Goal: Task Accomplishment & Management: Manage account settings

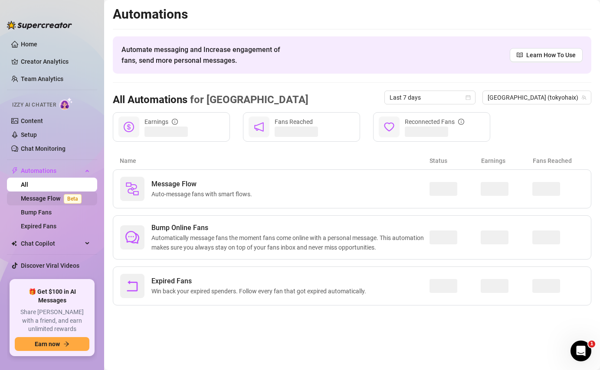
click at [47, 198] on link "Message Flow Beta" at bounding box center [53, 198] width 64 height 7
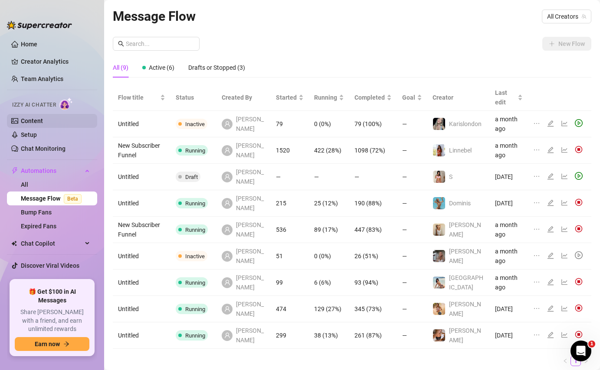
click at [43, 124] on link "Content" at bounding box center [32, 121] width 22 height 7
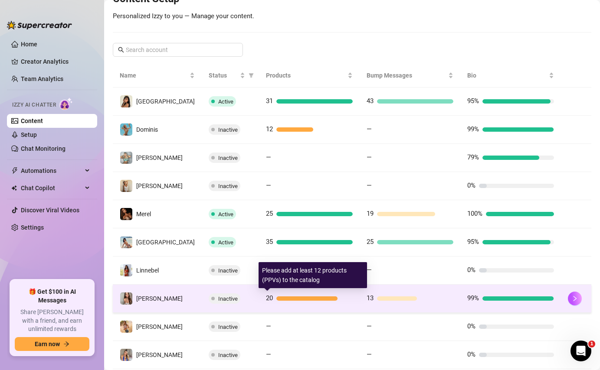
scroll to position [167, 0]
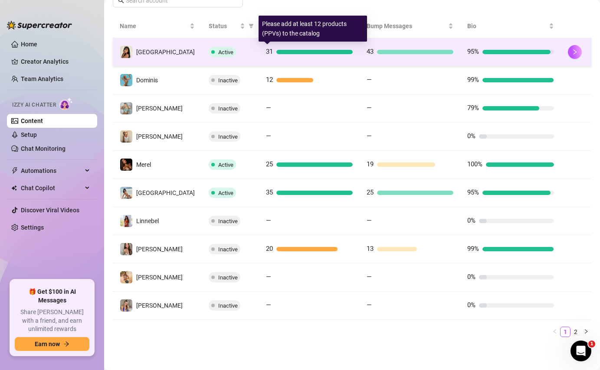
click at [318, 53] on div at bounding box center [314, 52] width 76 height 4
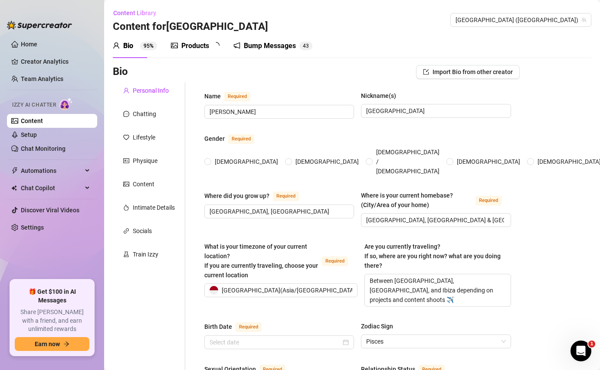
radio input "true"
type input "March 5th, 1994"
click at [186, 45] on div "Products" at bounding box center [195, 46] width 28 height 10
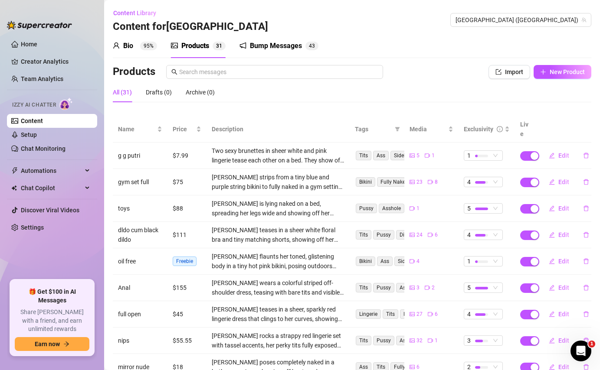
click at [289, 49] on div "Bump Messages" at bounding box center [276, 46] width 52 height 10
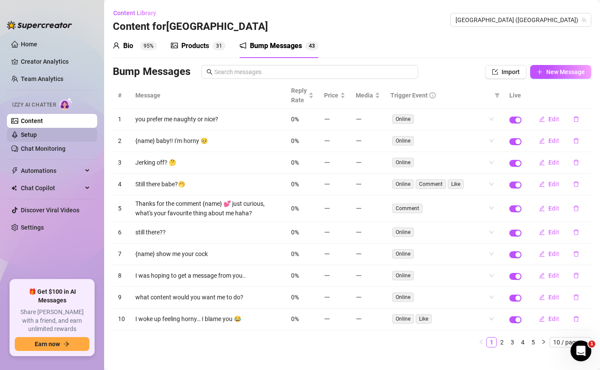
click at [37, 135] on link "Setup" at bounding box center [29, 134] width 16 height 7
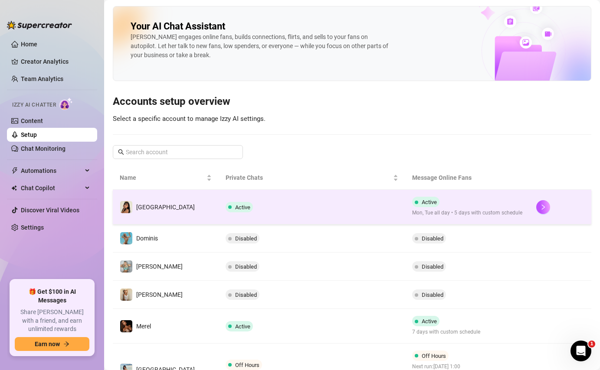
click at [162, 199] on td "[GEOGRAPHIC_DATA]" at bounding box center [166, 207] width 106 height 35
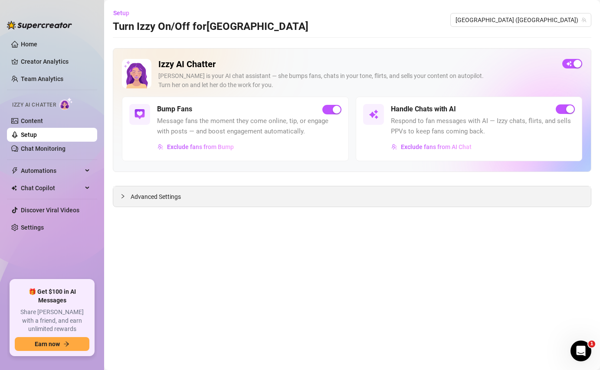
click at [170, 194] on span "Advanced Settings" at bounding box center [156, 197] width 50 height 10
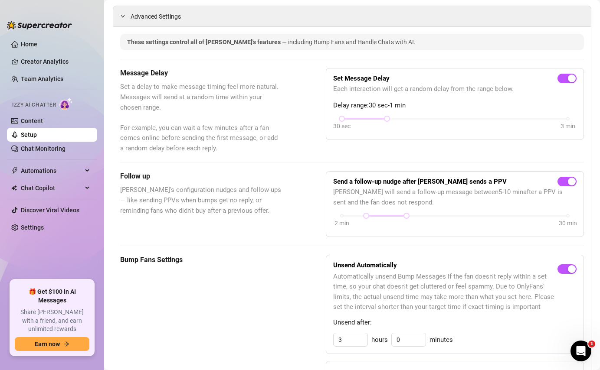
scroll to position [231, 0]
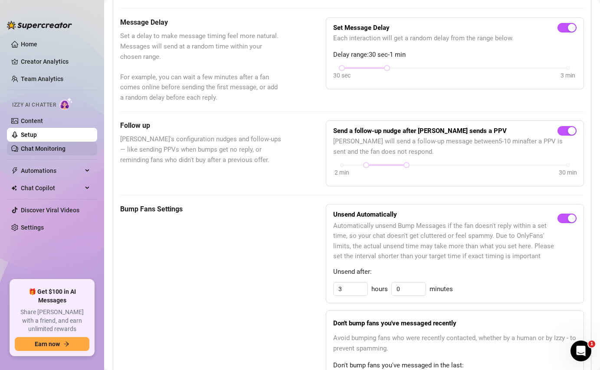
click at [59, 145] on link "Chat Monitoring" at bounding box center [43, 148] width 45 height 7
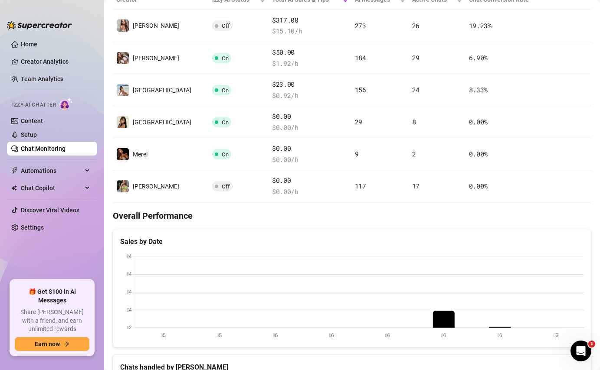
scroll to position [231, 0]
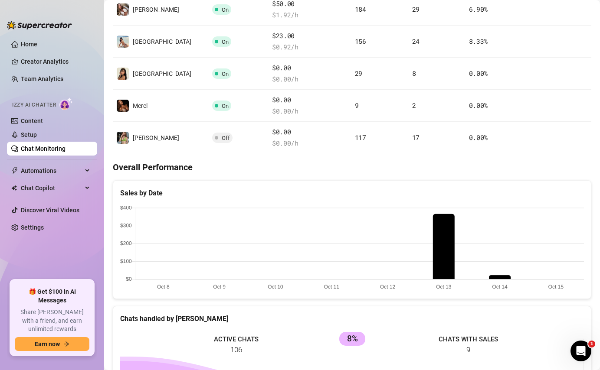
click at [437, 242] on canvas at bounding box center [352, 248] width 464 height 87
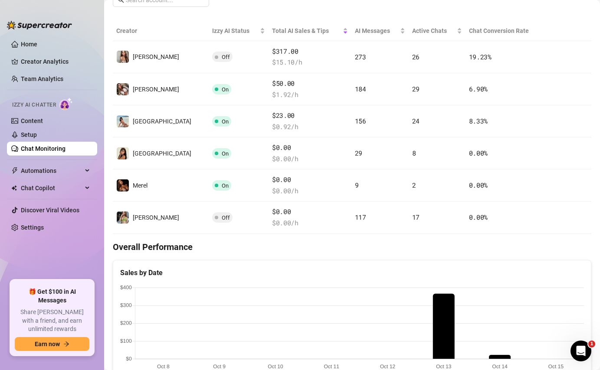
scroll to position [103, 0]
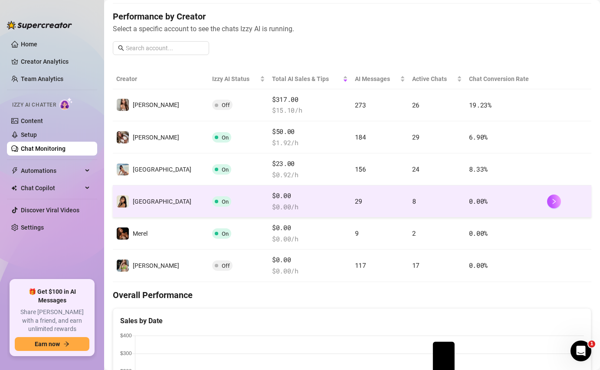
click at [221, 200] on td "On" at bounding box center [239, 202] width 60 height 32
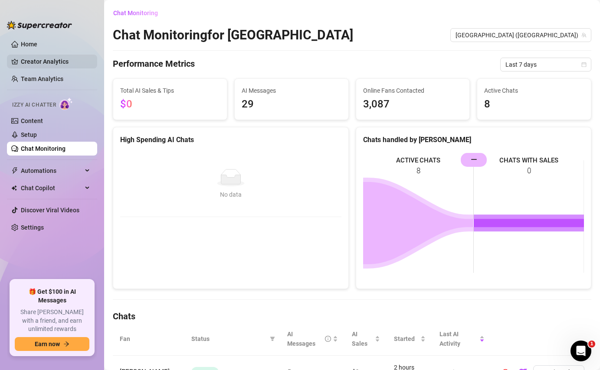
click at [62, 61] on link "Creator Analytics" at bounding box center [55, 62] width 69 height 14
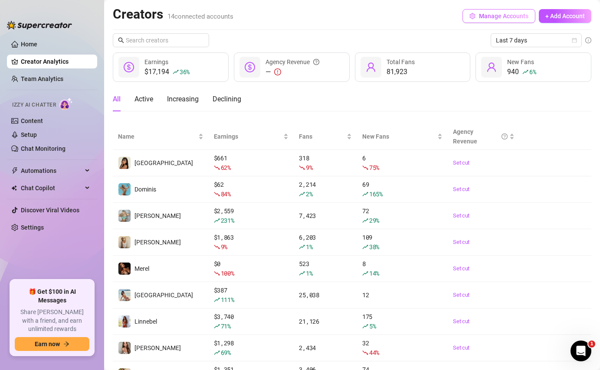
click at [496, 21] on button "Manage Accounts" at bounding box center [498, 16] width 73 height 14
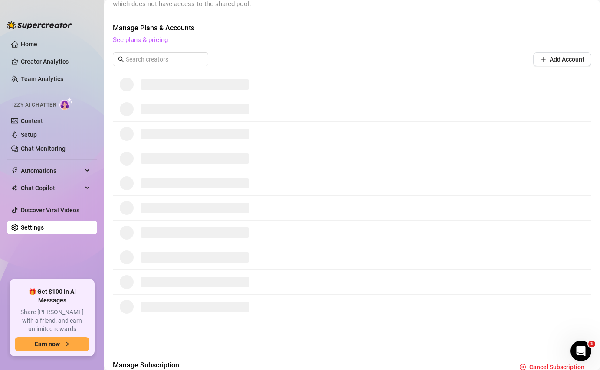
scroll to position [307, 0]
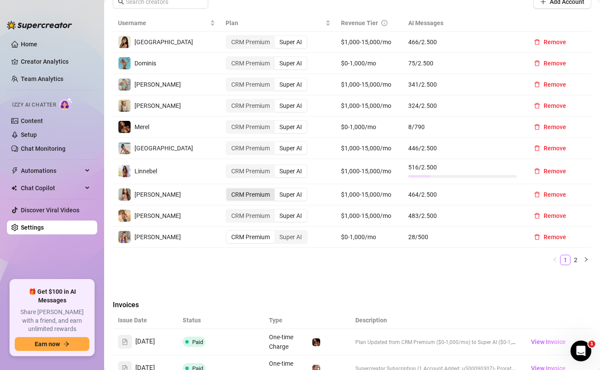
click at [251, 196] on div "CRM Premium" at bounding box center [250, 195] width 48 height 12
click at [229, 190] on input "CRM Premium" at bounding box center [229, 190] width 0 height 0
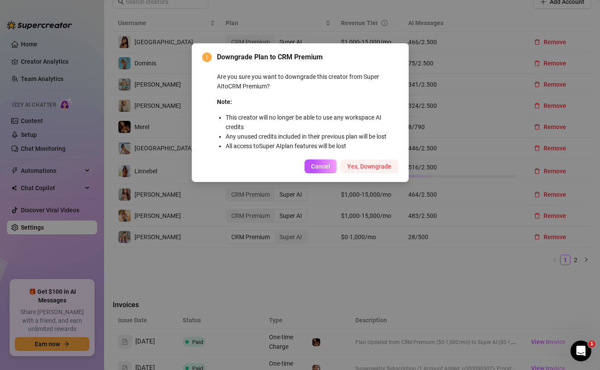
click at [359, 168] on span "Yes, Downgrade" at bounding box center [369, 166] width 44 height 7
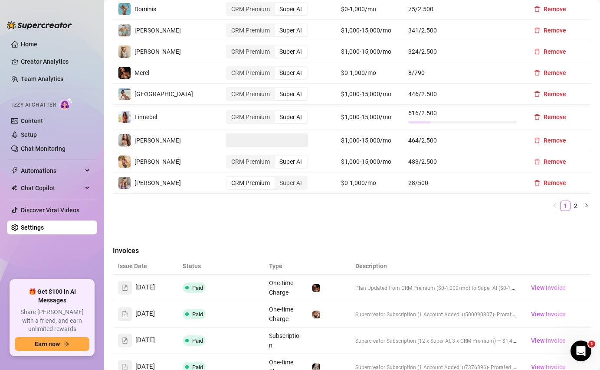
scroll to position [534, 0]
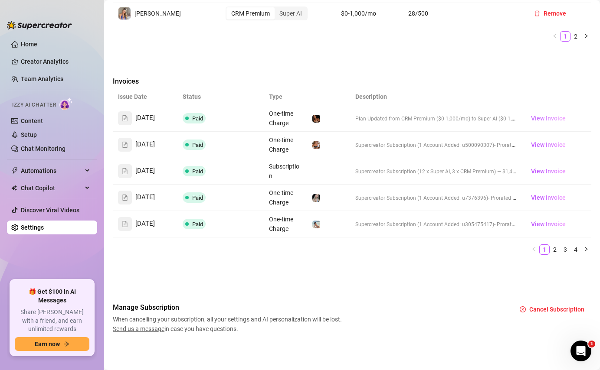
click at [536, 114] on span "View Invoice" at bounding box center [548, 119] width 35 height 10
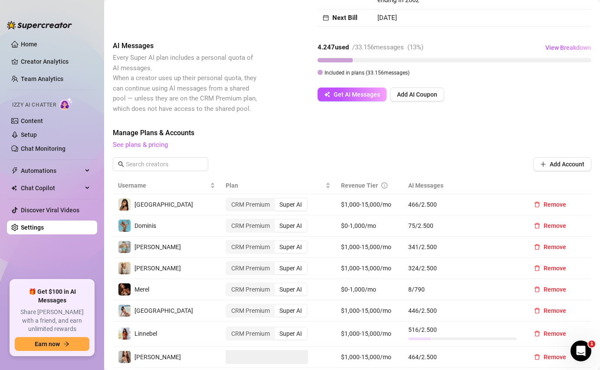
scroll to position [263, 0]
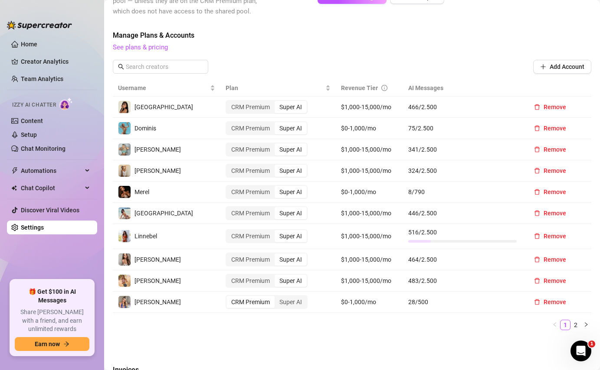
scroll to position [249, 0]
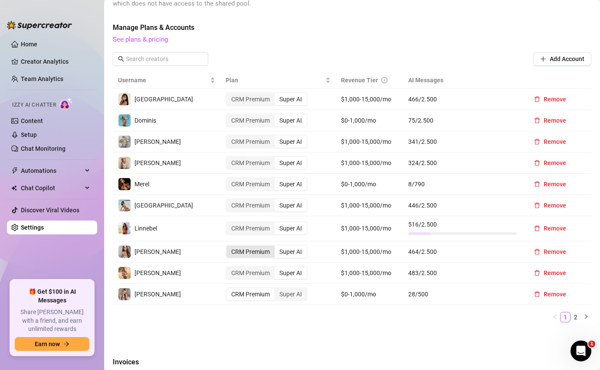
click at [249, 249] on div "CRM Premium" at bounding box center [250, 252] width 48 height 12
click at [229, 247] on input "CRM Premium" at bounding box center [229, 247] width 0 height 0
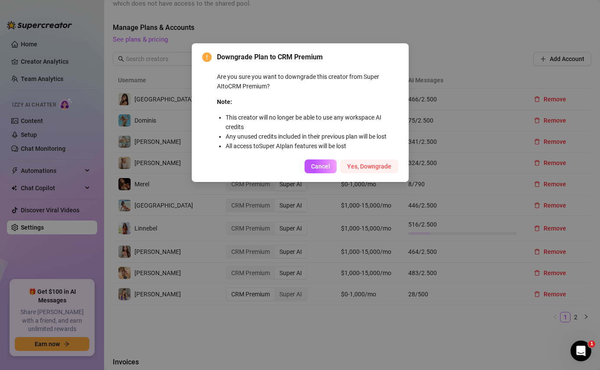
click at [365, 165] on span "Yes, Downgrade" at bounding box center [369, 166] width 44 height 7
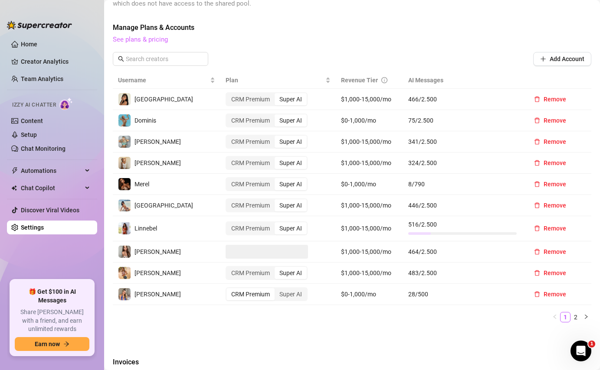
click at [152, 41] on link "See plans & pricing" at bounding box center [140, 40] width 55 height 8
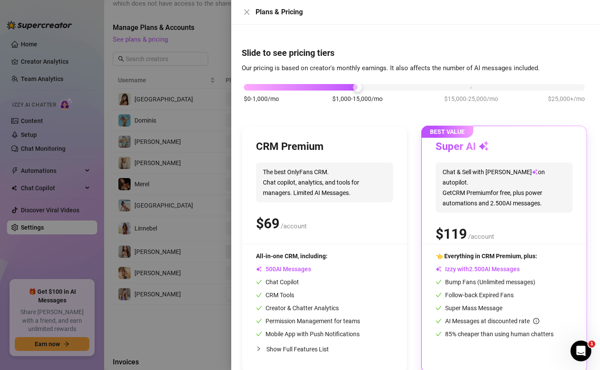
click at [191, 101] on div at bounding box center [300, 185] width 600 height 370
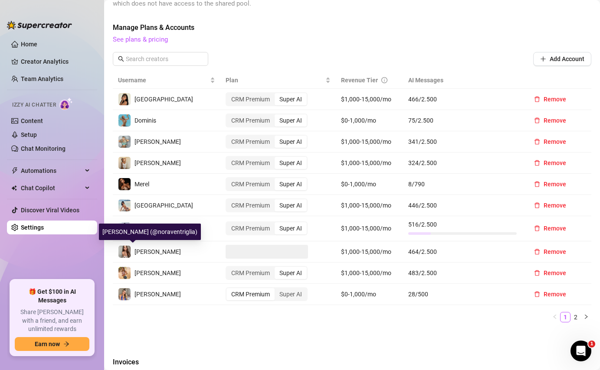
click at [139, 251] on span "[PERSON_NAME]" at bounding box center [157, 251] width 46 height 7
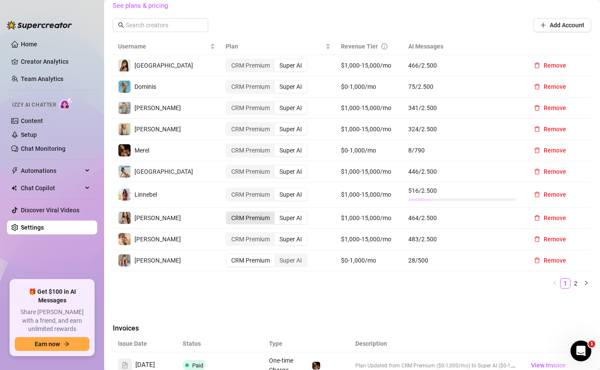
click at [245, 222] on div "CRM Premium" at bounding box center [250, 218] width 48 height 12
click at [229, 213] on input "CRM Premium" at bounding box center [229, 213] width 0 height 0
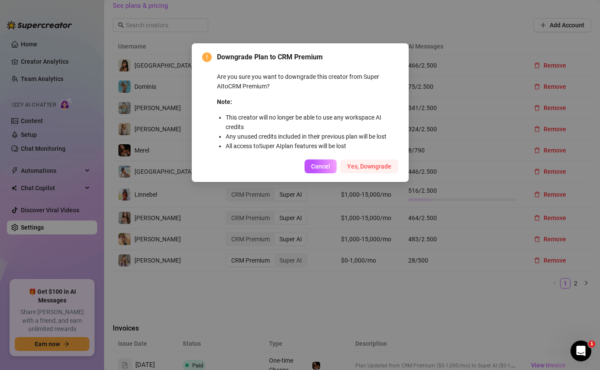
click at [359, 165] on span "Yes, Downgrade" at bounding box center [369, 166] width 44 height 7
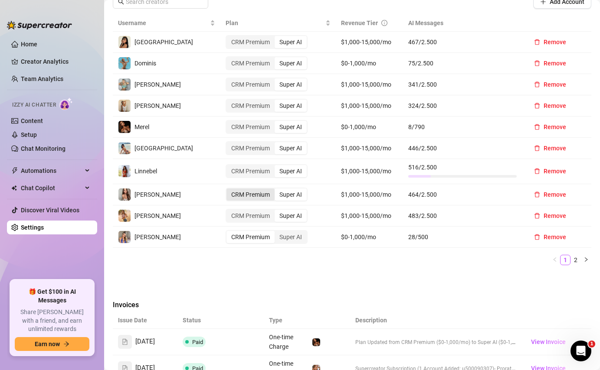
click at [251, 193] on div "CRM Premium" at bounding box center [250, 195] width 48 height 12
click at [229, 190] on input "CRM Premium" at bounding box center [229, 190] width 0 height 0
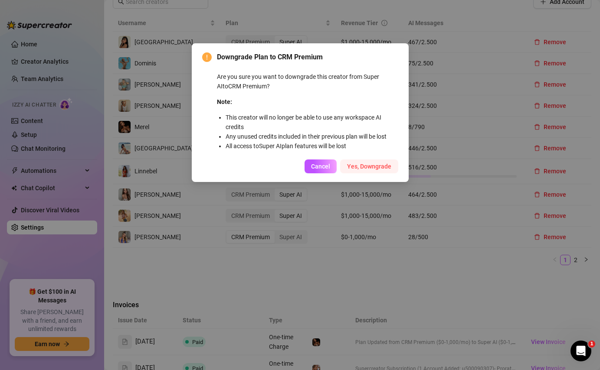
click at [362, 162] on button "Yes, Downgrade" at bounding box center [369, 167] width 58 height 14
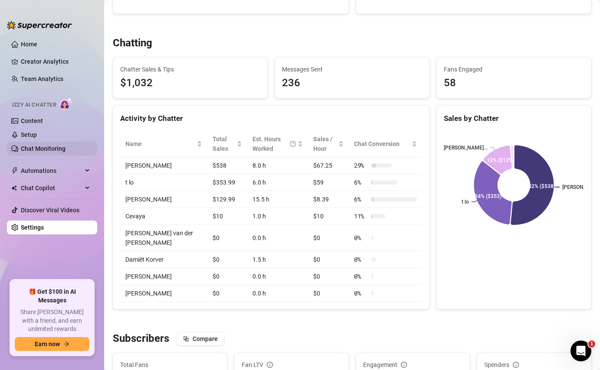
click at [42, 148] on link "Chat Monitoring" at bounding box center [43, 148] width 45 height 7
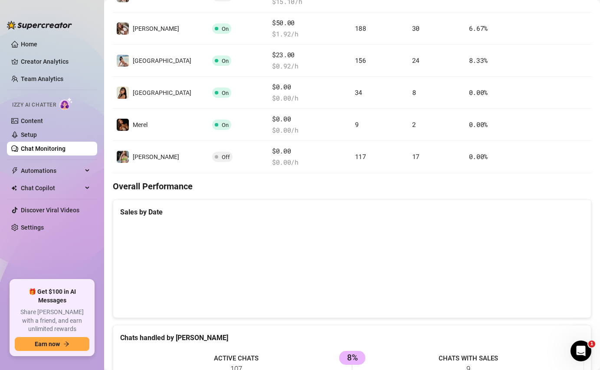
scroll to position [186, 0]
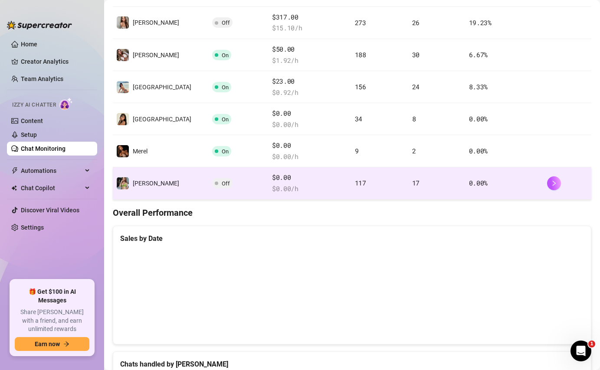
click at [215, 179] on span at bounding box center [216, 183] width 3 height 10
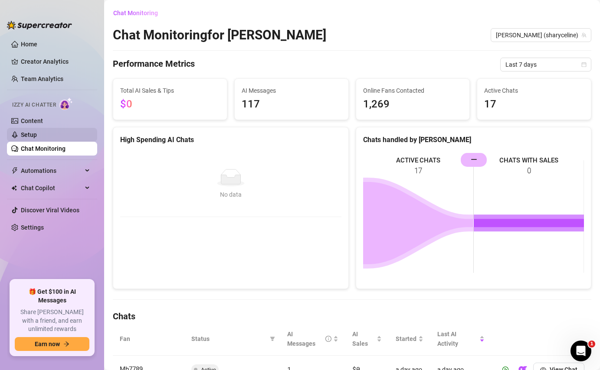
click at [37, 132] on link "Setup" at bounding box center [29, 134] width 16 height 7
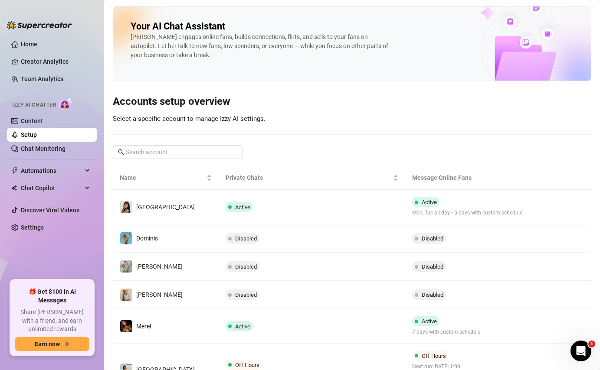
scroll to position [145, 0]
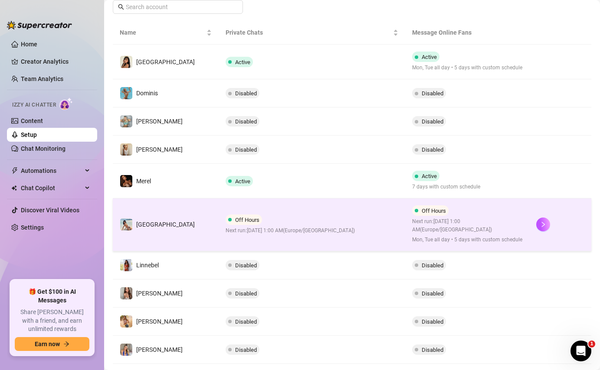
click at [239, 221] on div "Off Hours Next run: October 15, 2025 1:00 AM ( Europe/Madrid )" at bounding box center [289, 225] width 129 height 20
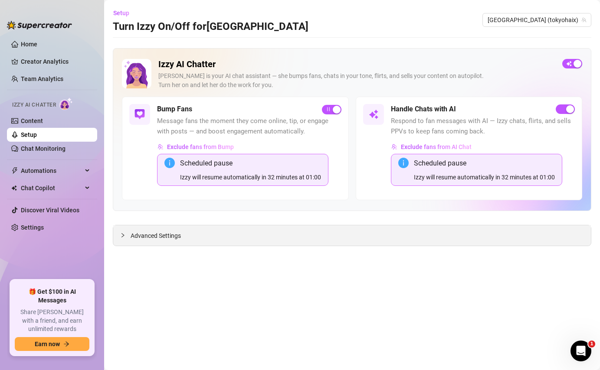
click at [158, 237] on span "Advanced Settings" at bounding box center [156, 236] width 50 height 10
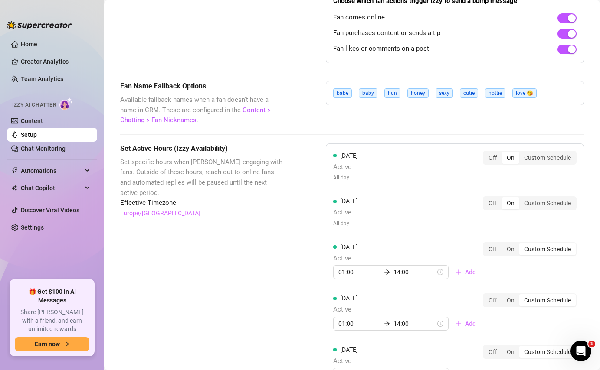
scroll to position [694, 0]
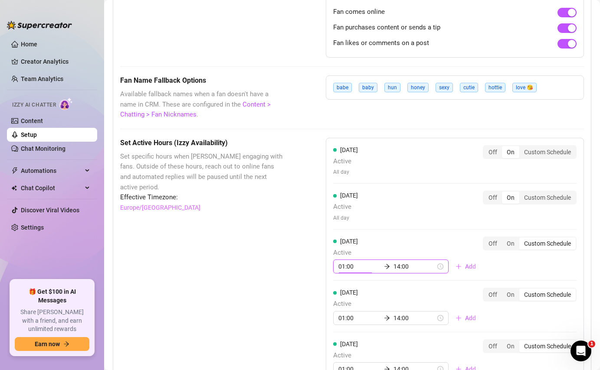
click at [343, 264] on input "01:00" at bounding box center [359, 267] width 42 height 10
type input "00:00"
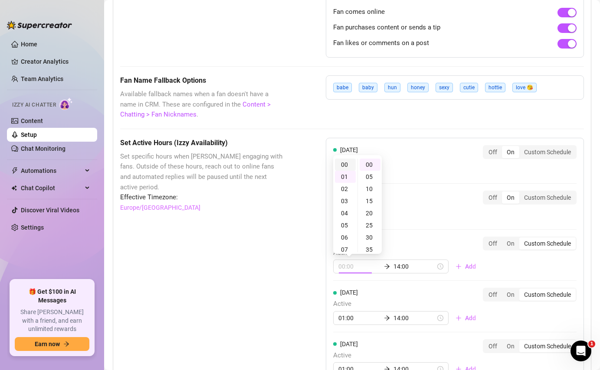
click at [344, 167] on div "00" at bounding box center [345, 165] width 21 height 12
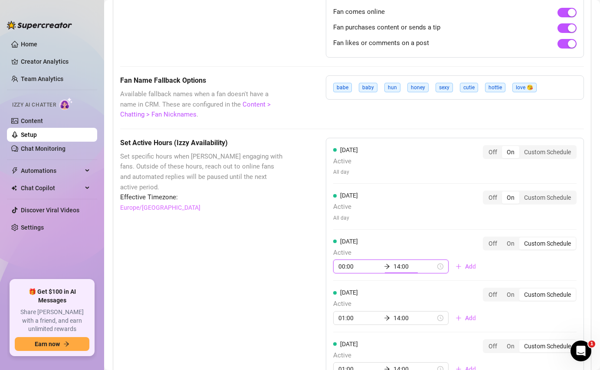
click at [277, 264] on div "Set Active Hours (Izzy Availability) Set specific hours when Izzy engaging with…" at bounding box center [201, 347] width 162 height 418
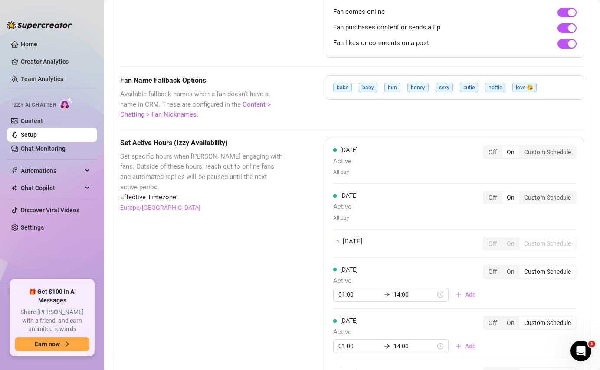
click at [276, 274] on div "Set Active Hours (Izzy Availability) Set specific hours when Izzy engaging with…" at bounding box center [201, 335] width 162 height 395
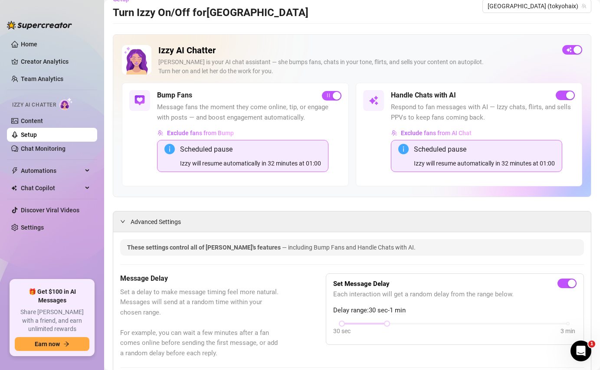
scroll to position [0, 0]
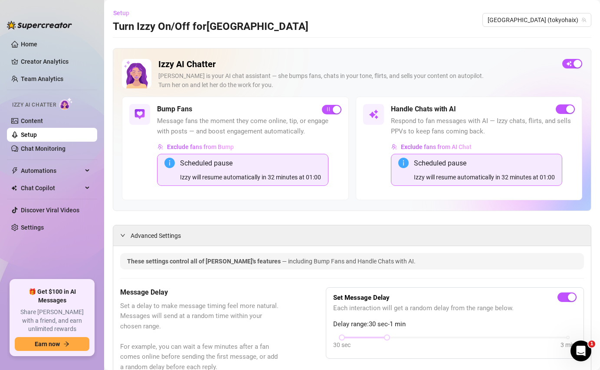
click at [121, 14] on span "Setup" at bounding box center [121, 13] width 16 height 7
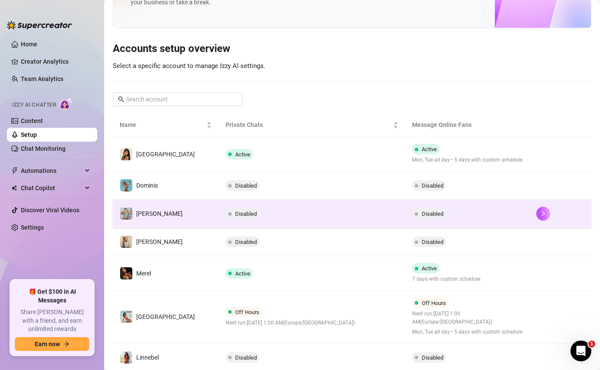
scroll to position [52, 0]
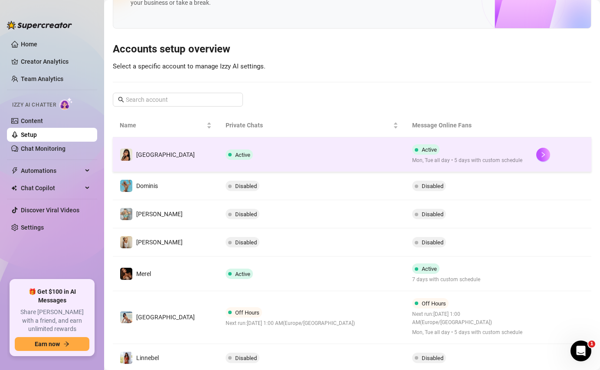
click at [265, 153] on td "Active" at bounding box center [312, 154] width 186 height 35
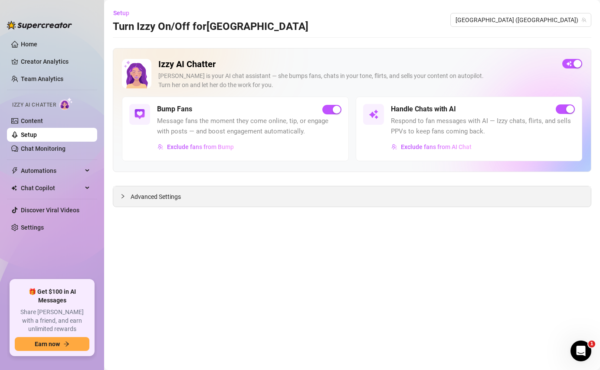
click at [166, 196] on span "Advanced Settings" at bounding box center [156, 197] width 50 height 10
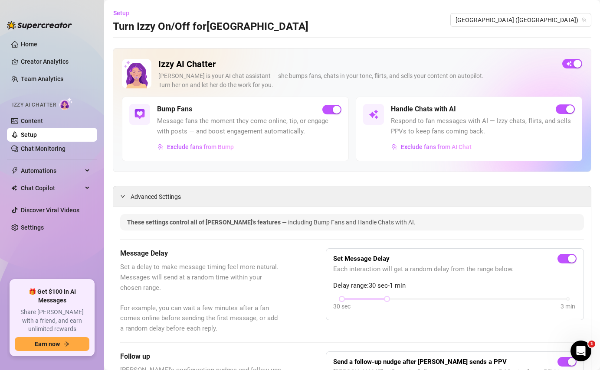
click at [37, 134] on link "Setup" at bounding box center [29, 134] width 16 height 7
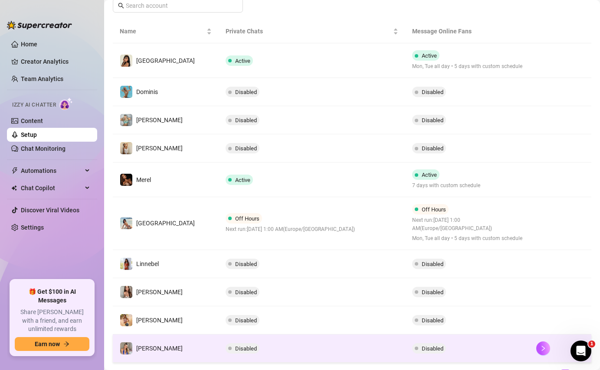
scroll to position [189, 0]
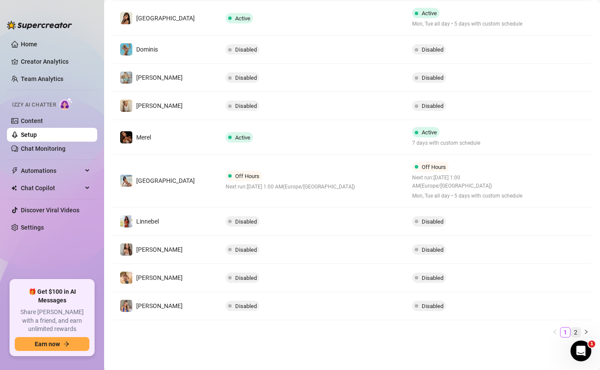
click at [574, 330] on link "2" at bounding box center [576, 333] width 10 height 10
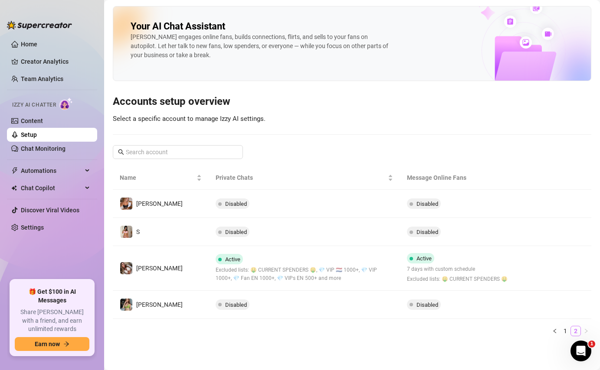
scroll to position [0, 0]
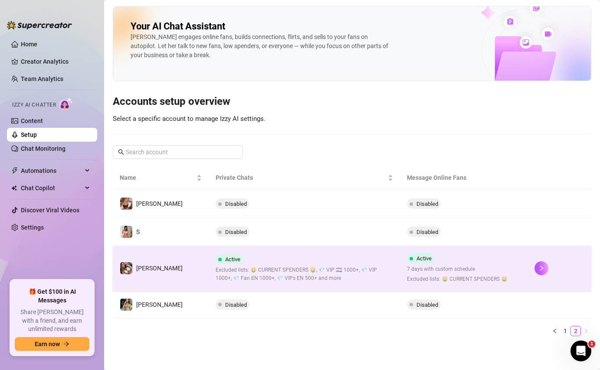
click at [271, 270] on span "Excluded lists: 🤑 CURRENT SPENDERS 🤑, 💎 VIP 🇳🇱 1000+, 💎 VIP 1000+, 💎 Fan EN 100…" at bounding box center [303, 274] width 177 height 16
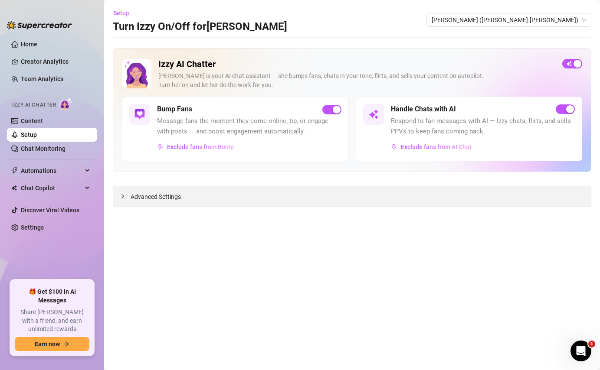
click at [240, 199] on div "Advanced Settings" at bounding box center [351, 196] width 477 height 20
click at [157, 203] on div "Advanced Settings" at bounding box center [351, 196] width 477 height 20
click at [153, 197] on span "Advanced Settings" at bounding box center [156, 197] width 50 height 10
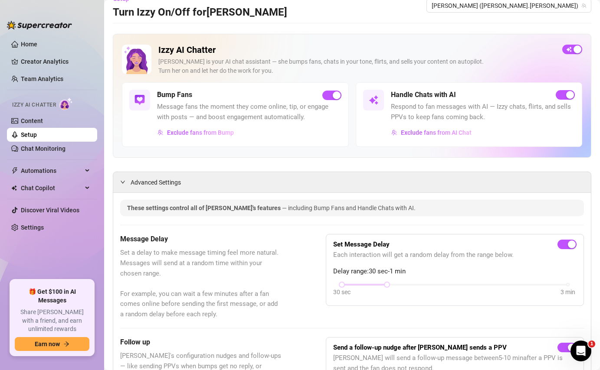
scroll to position [13, 0]
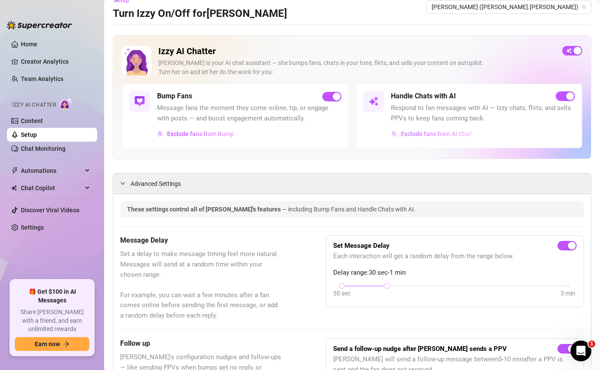
click at [419, 136] on span "Exclude fans from AI Chat" at bounding box center [436, 134] width 71 height 7
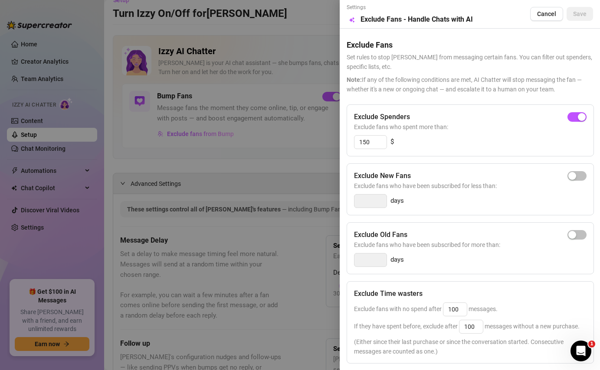
scroll to position [161, 0]
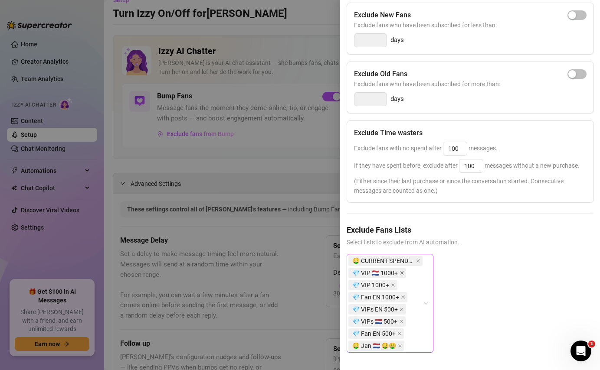
click at [400, 274] on icon "close" at bounding box center [401, 272] width 3 height 3
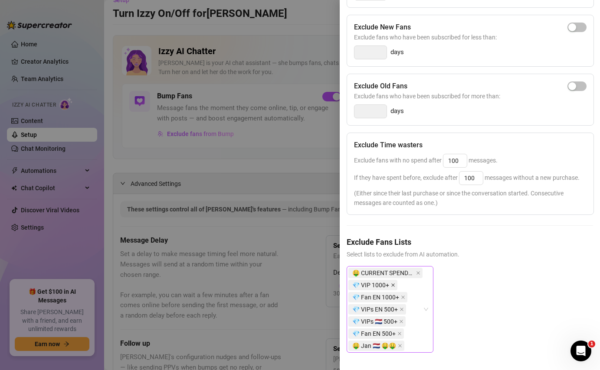
click at [392, 284] on icon "close" at bounding box center [392, 285] width 3 height 3
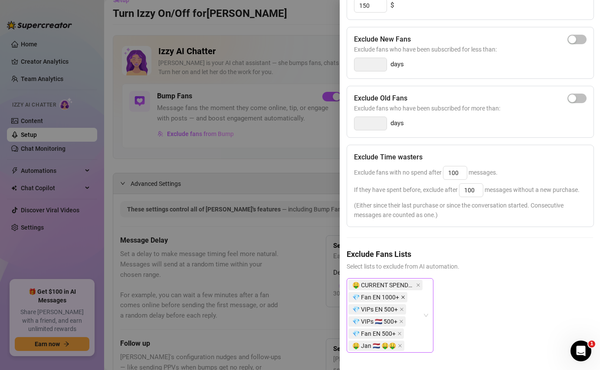
click at [401, 298] on icon "close" at bounding box center [403, 297] width 4 height 4
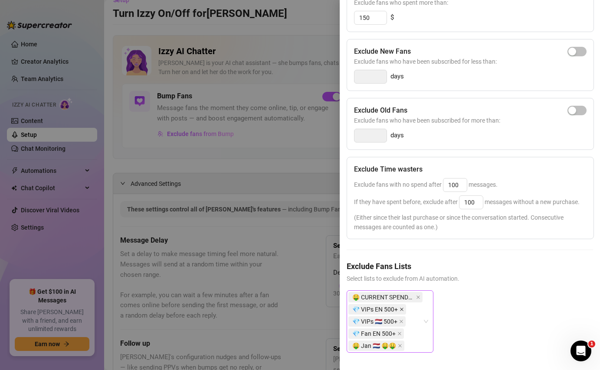
click at [400, 308] on icon "close" at bounding box center [401, 309] width 4 height 4
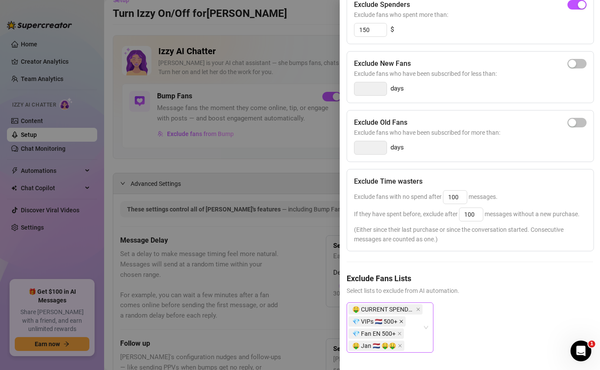
click at [399, 323] on icon "close" at bounding box center [401, 322] width 4 height 4
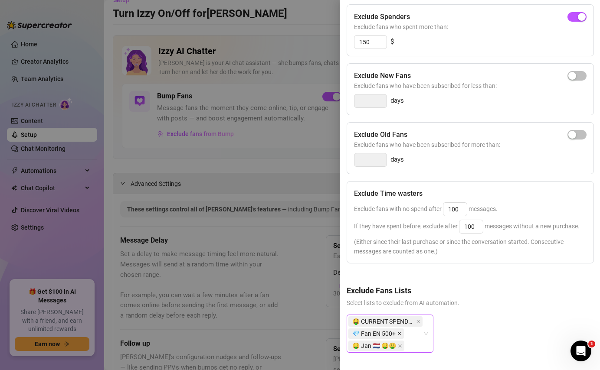
click at [397, 334] on icon "close" at bounding box center [399, 334] width 4 height 4
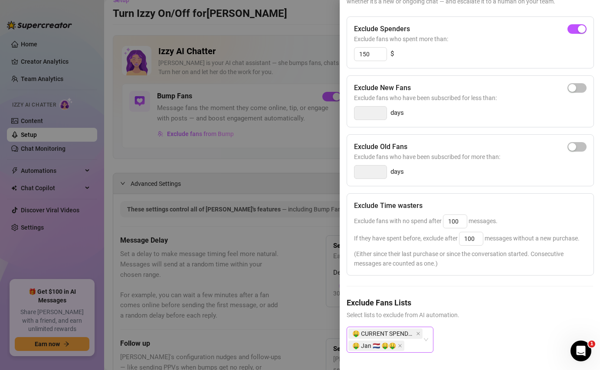
click at [266, 205] on div at bounding box center [300, 185] width 600 height 370
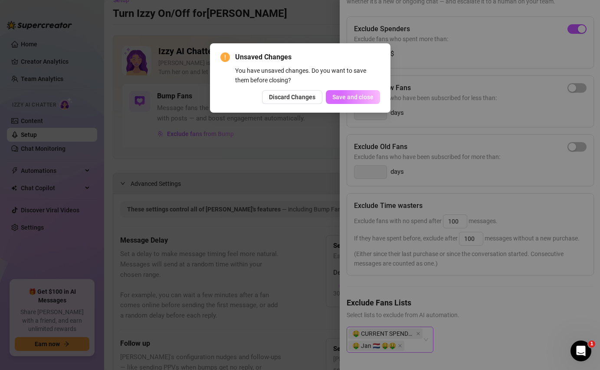
click at [343, 99] on span "Save and close" at bounding box center [352, 97] width 41 height 7
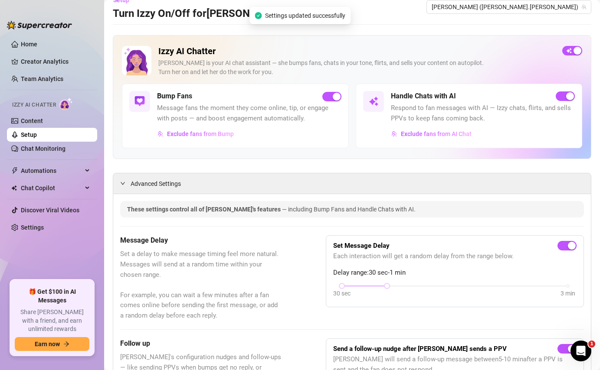
click at [37, 135] on link "Setup" at bounding box center [29, 134] width 16 height 7
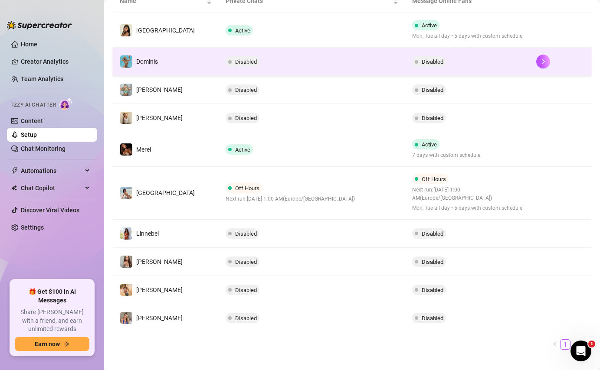
scroll to position [189, 0]
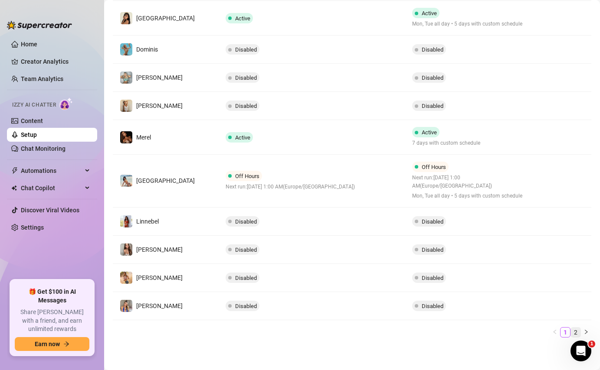
click at [575, 329] on link "2" at bounding box center [576, 333] width 10 height 10
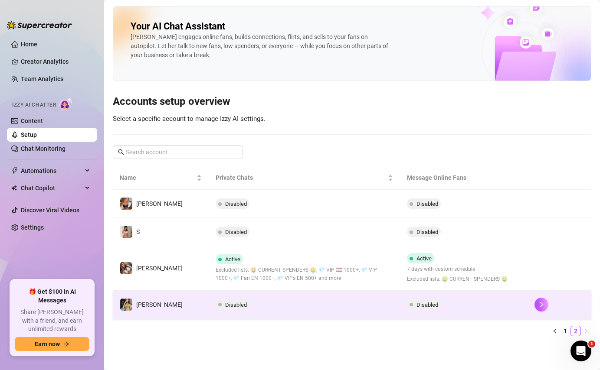
click at [258, 299] on td "Disabled" at bounding box center [304, 305] width 191 height 28
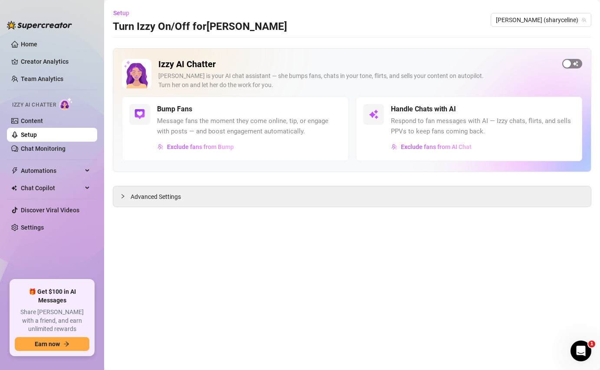
click at [568, 62] on div "button" at bounding box center [567, 64] width 8 height 8
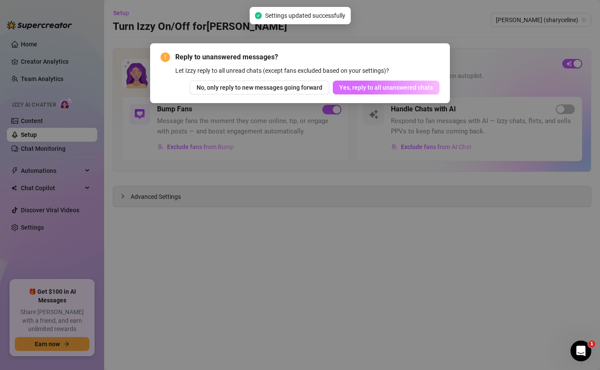
click at [385, 88] on span "Yes, reply to all unanswered chats" at bounding box center [386, 87] width 94 height 7
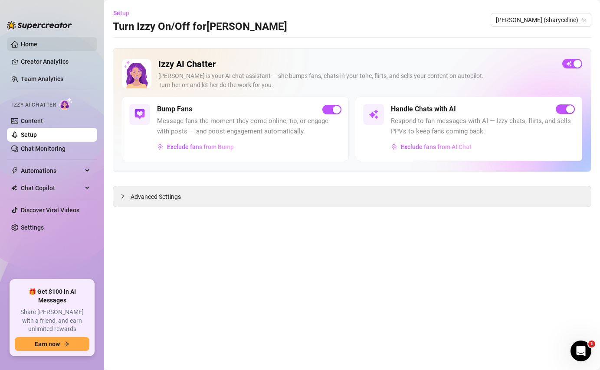
click at [34, 48] on link "Home" at bounding box center [29, 44] width 16 height 7
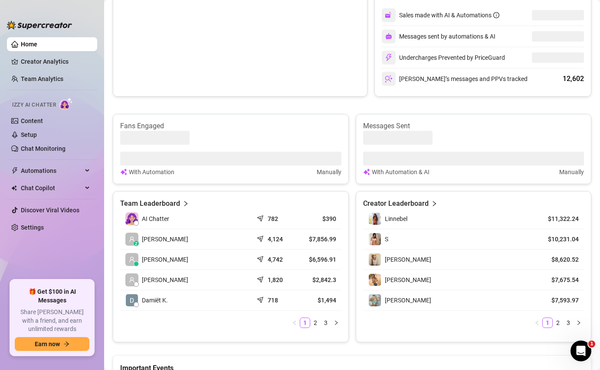
scroll to position [269, 0]
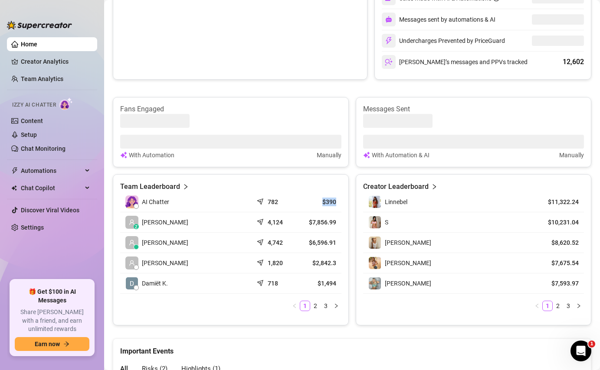
drag, startPoint x: 317, startPoint y: 197, endPoint x: 336, endPoint y: 199, distance: 19.2
click at [336, 199] on td "$390" at bounding box center [319, 202] width 44 height 20
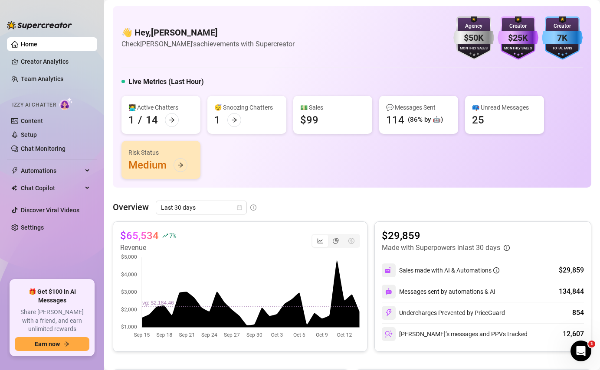
click at [11, 3] on aside "Home Creator Analytics Team Analytics Izzy AI Chatter Content Setup Chat Monito…" at bounding box center [52, 185] width 104 height 370
click at [39, 147] on link "Chat Monitoring" at bounding box center [43, 148] width 45 height 7
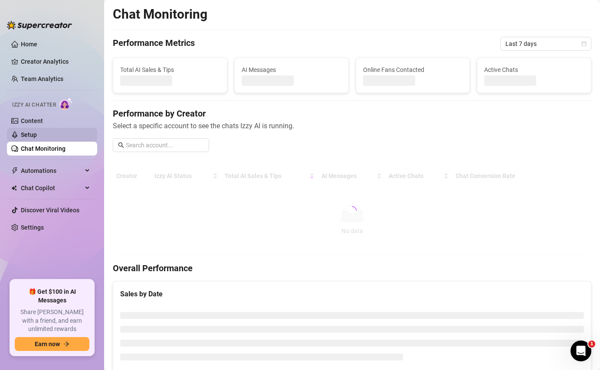
click at [37, 131] on link "Setup" at bounding box center [29, 134] width 16 height 7
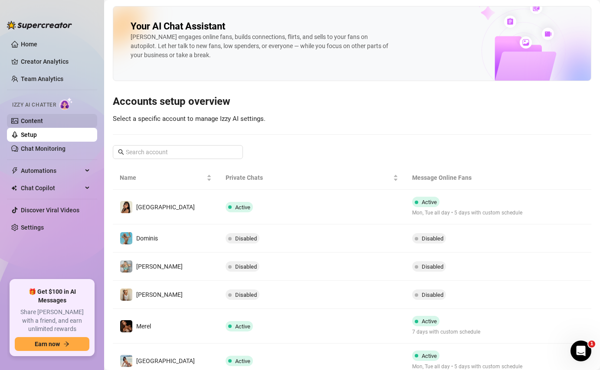
click at [43, 118] on link "Content" at bounding box center [32, 121] width 22 height 7
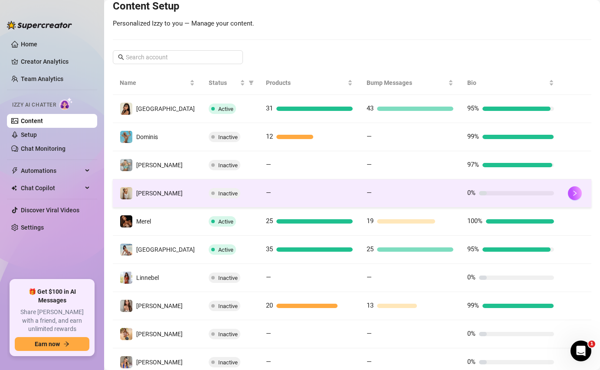
scroll to position [108, 0]
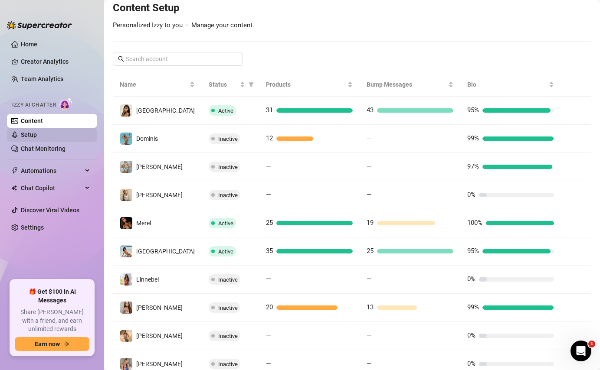
click at [37, 133] on link "Setup" at bounding box center [29, 134] width 16 height 7
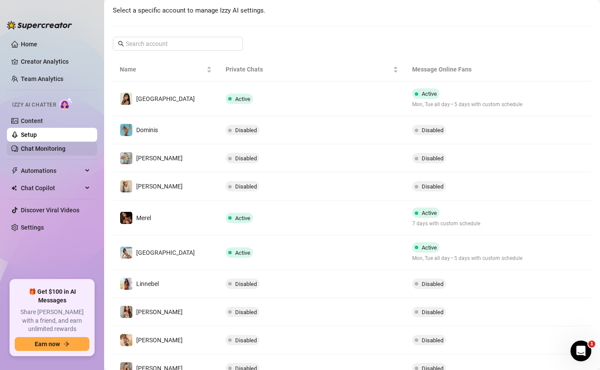
click at [46, 151] on link "Chat Monitoring" at bounding box center [43, 148] width 45 height 7
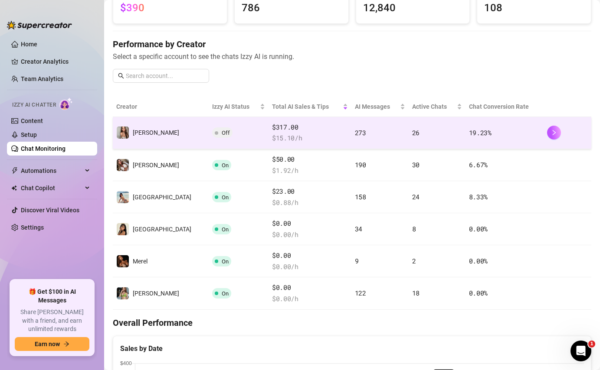
scroll to position [80, 0]
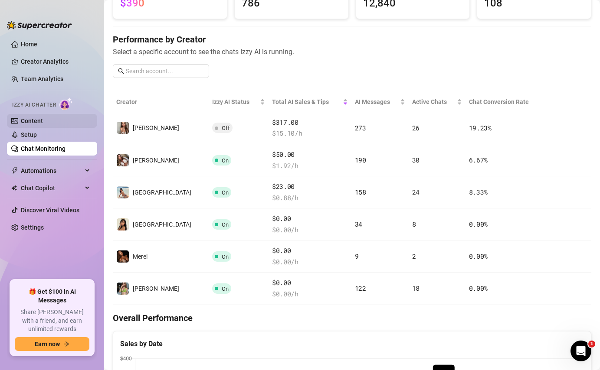
click at [37, 124] on link "Content" at bounding box center [32, 121] width 22 height 7
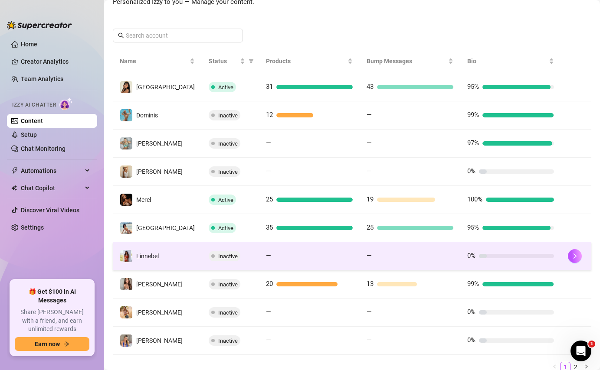
scroll to position [167, 0]
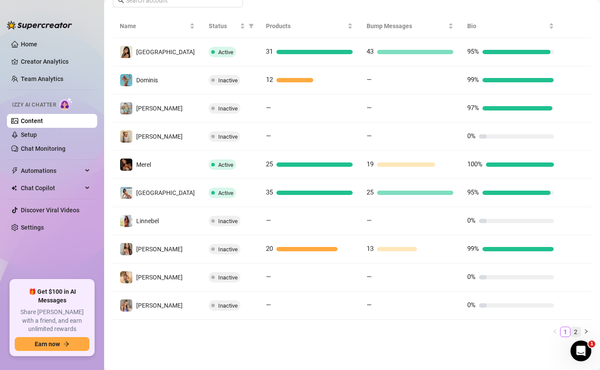
click at [575, 331] on link "2" at bounding box center [576, 332] width 10 height 10
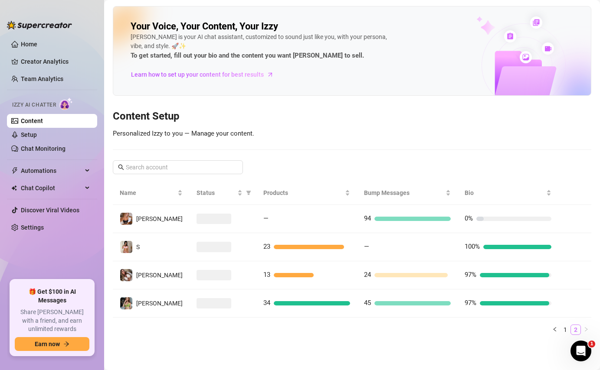
scroll to position [0, 0]
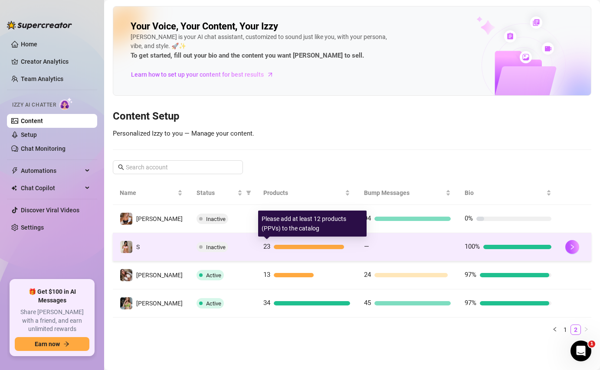
click at [281, 248] on div at bounding box center [309, 247] width 70 height 4
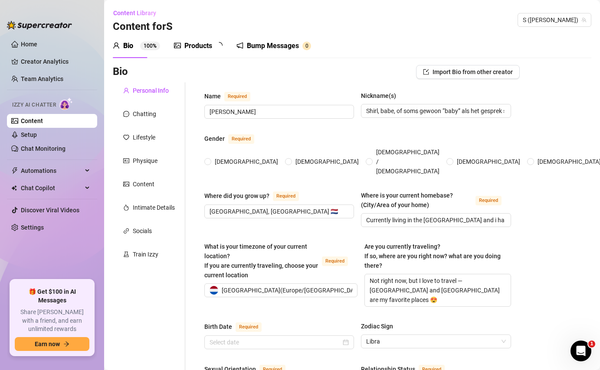
radio input "true"
type input "October 11th, 1994"
click at [145, 260] on div "Train Izzy" at bounding box center [149, 254] width 72 height 16
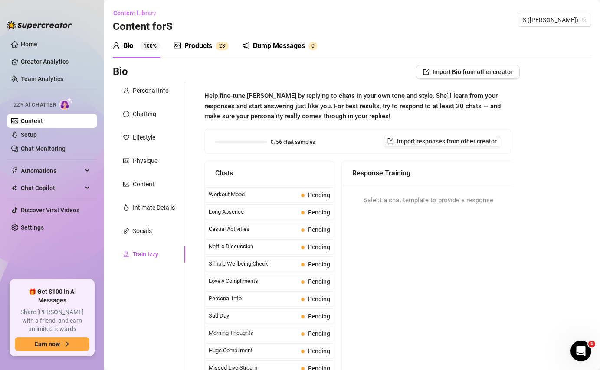
scroll to position [91, 0]
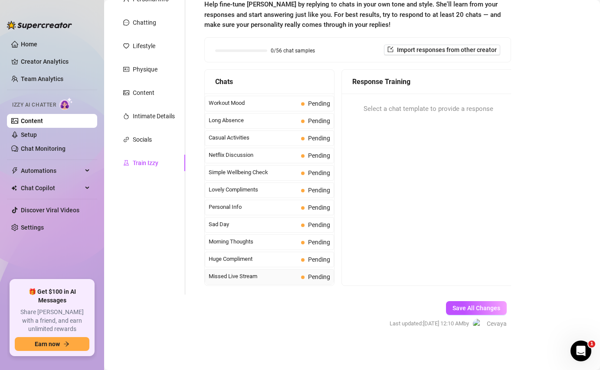
click at [252, 269] on div "Missed Live Stream Pending" at bounding box center [269, 277] width 129 height 16
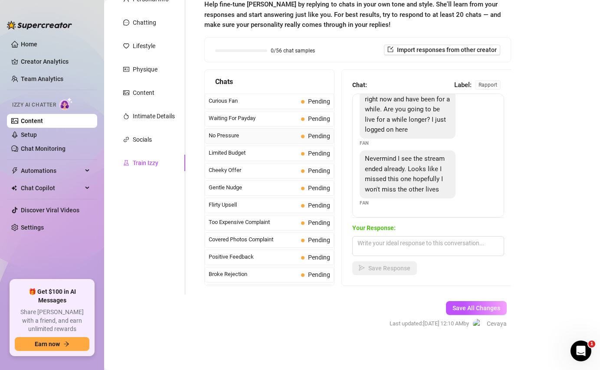
scroll to position [0, 0]
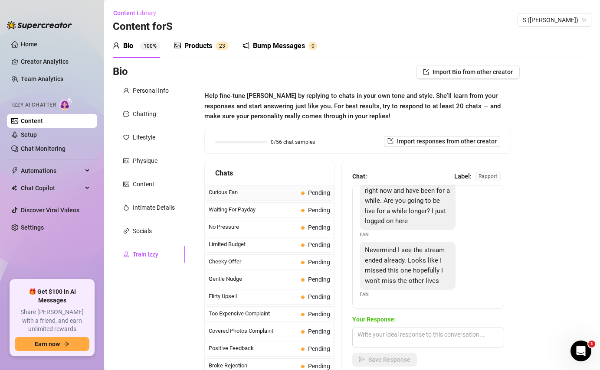
click at [251, 197] on div "Curious Fan Pending" at bounding box center [269, 193] width 129 height 16
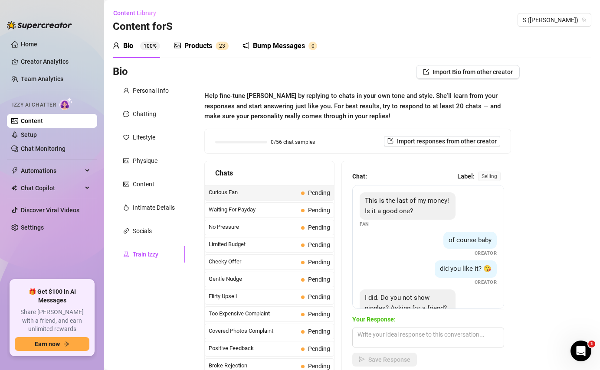
scroll to position [1, 0]
click at [282, 211] on span "Waiting For Payday" at bounding box center [253, 210] width 89 height 9
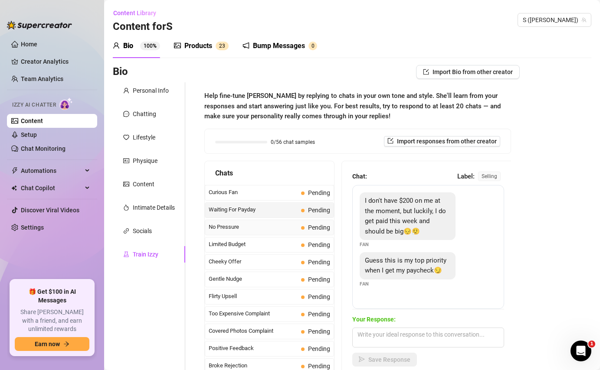
click at [280, 226] on span "No Pressure" at bounding box center [253, 227] width 89 height 9
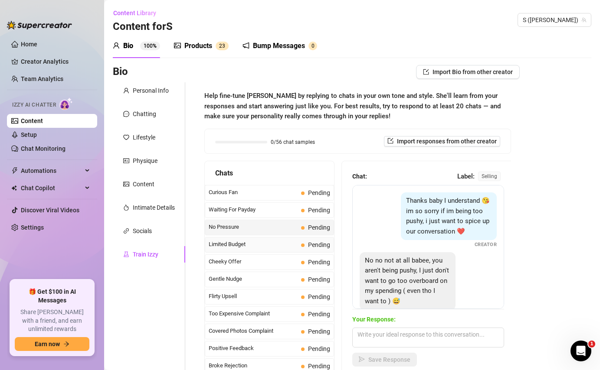
click at [275, 249] on div "Limited Budget Pending" at bounding box center [269, 245] width 129 height 16
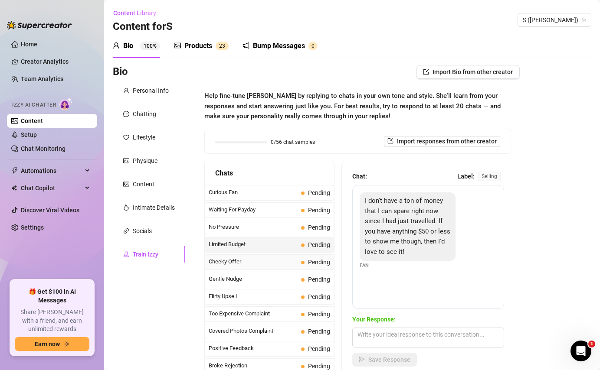
click at [266, 267] on div "Cheeky Offer Pending" at bounding box center [269, 263] width 129 height 16
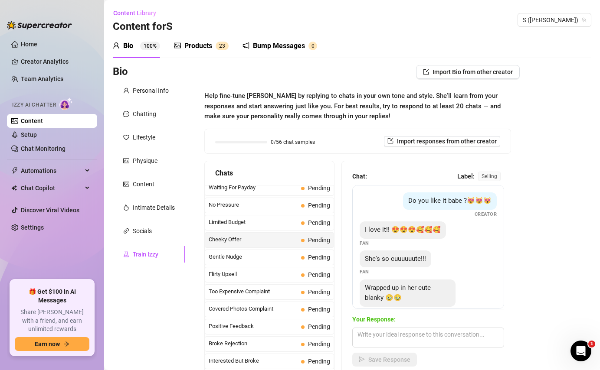
scroll to position [25, 0]
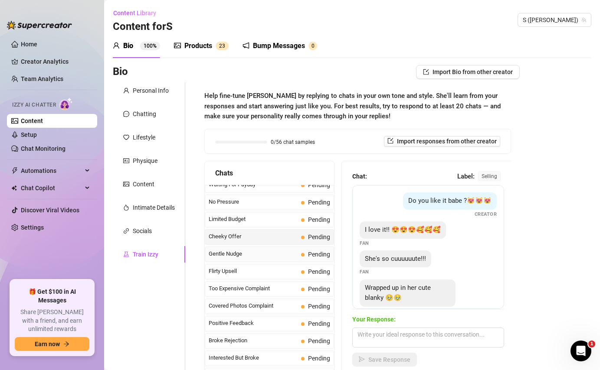
click at [270, 261] on div "Gentle Nudge Pending" at bounding box center [269, 255] width 129 height 16
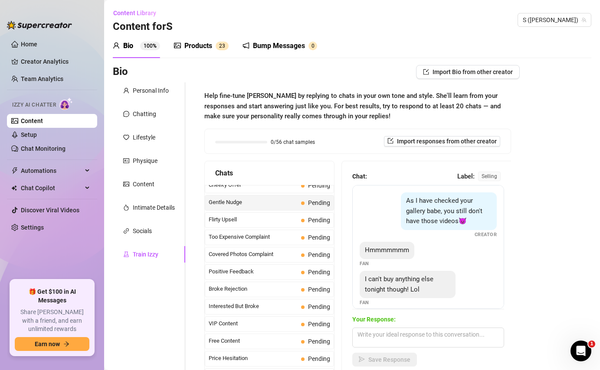
scroll to position [116, 0]
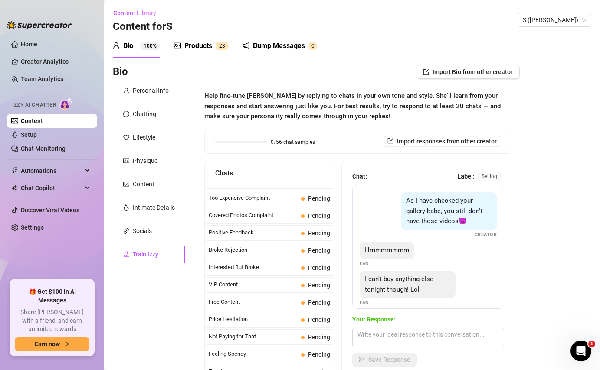
click at [270, 261] on div "Interested But Broke Pending" at bounding box center [269, 268] width 129 height 16
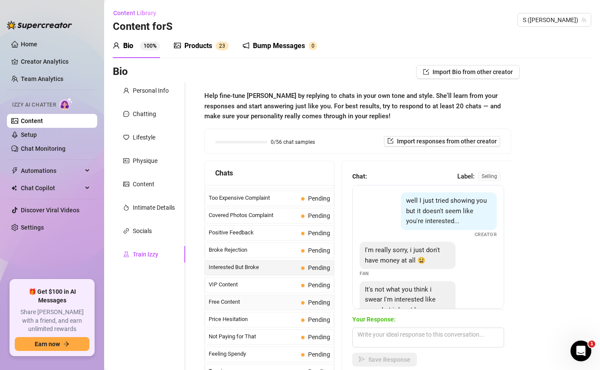
click at [261, 297] on div "Free Content Pending" at bounding box center [269, 303] width 129 height 16
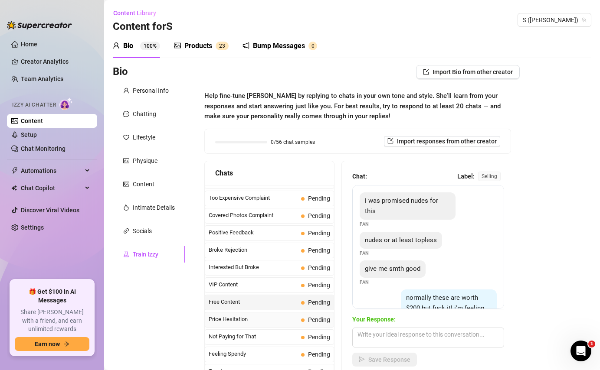
click at [256, 317] on span "Price Hesitation" at bounding box center [253, 319] width 89 height 9
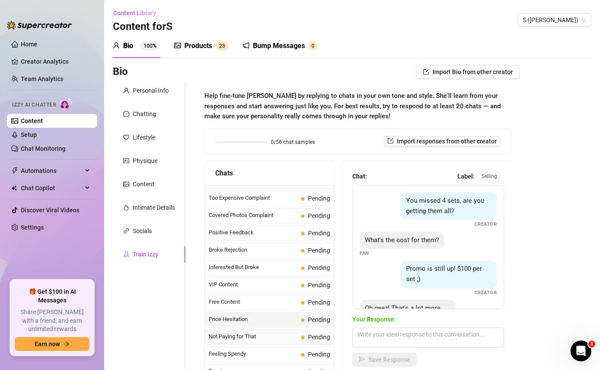
click at [256, 333] on span "Not Paying for That" at bounding box center [253, 337] width 89 height 9
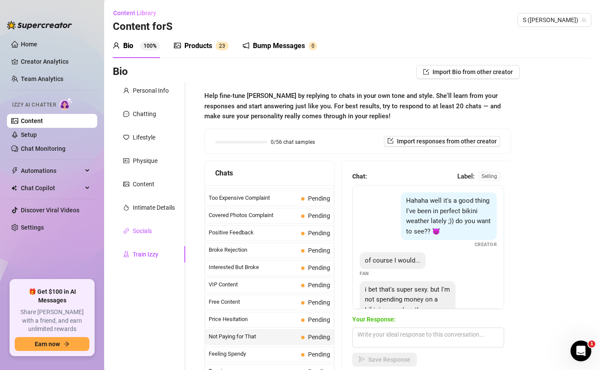
click at [145, 230] on div "Socials" at bounding box center [142, 231] width 19 height 10
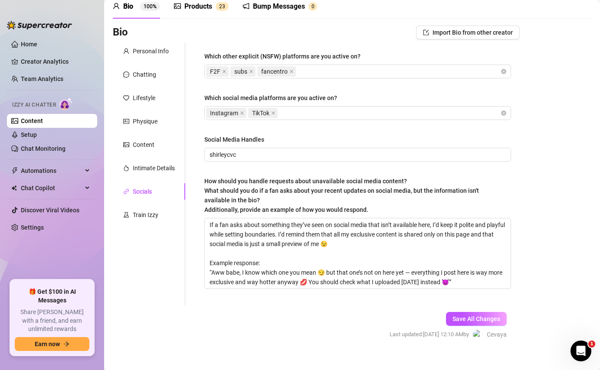
scroll to position [41, 0]
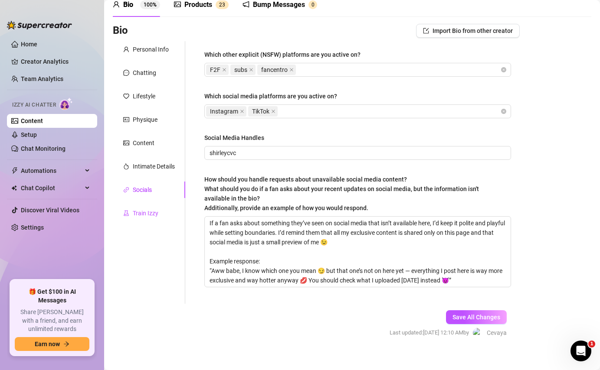
click at [155, 213] on div "Train Izzy" at bounding box center [146, 214] width 26 height 10
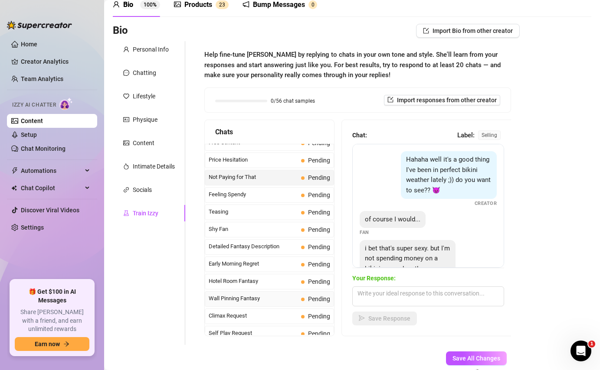
scroll to position [0, 0]
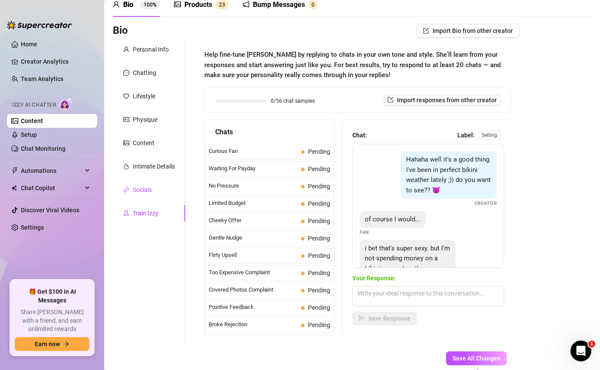
click at [146, 186] on div "Socials" at bounding box center [142, 190] width 19 height 10
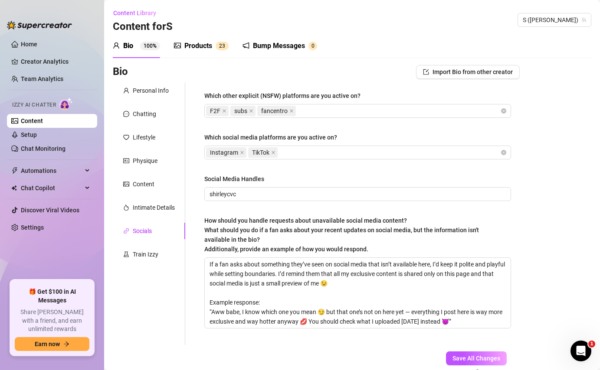
scroll to position [0, 0]
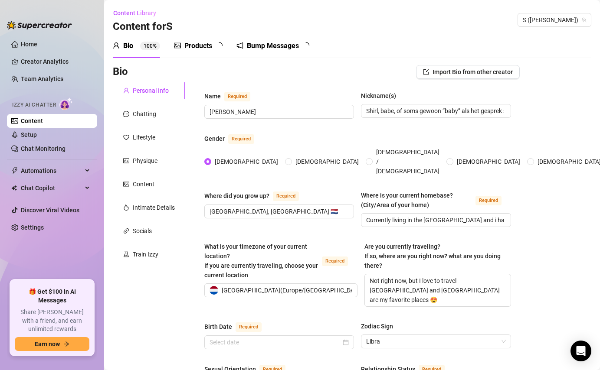
type input "[DATE]"
click at [197, 42] on div "Products" at bounding box center [198, 46] width 28 height 10
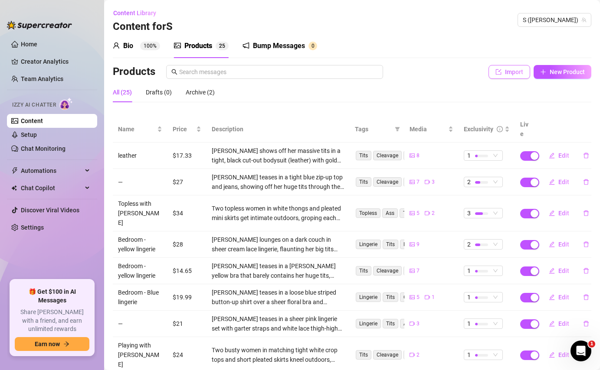
click at [511, 70] on span "Import" at bounding box center [514, 72] width 18 height 7
type textarea "Type your message here..."
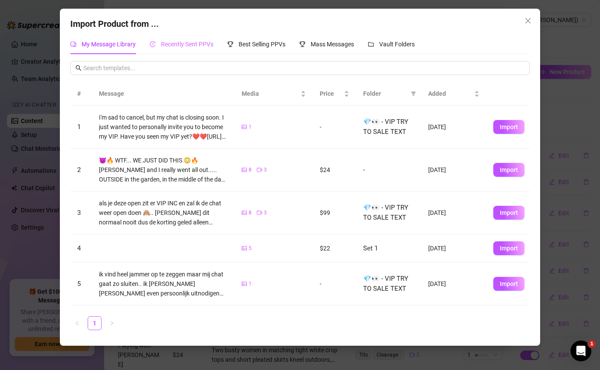
click at [189, 50] on div "Recently Sent PPVs" at bounding box center [182, 44] width 64 height 20
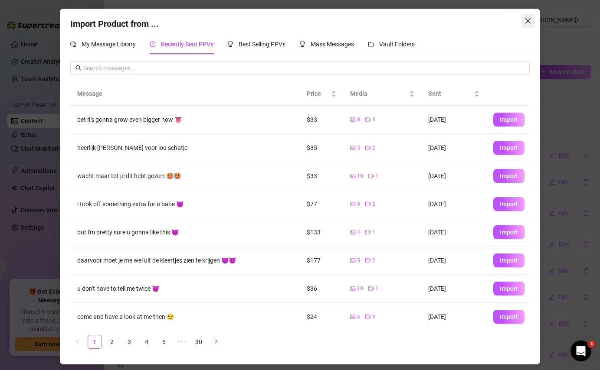
click at [528, 23] on icon "close" at bounding box center [527, 20] width 7 height 7
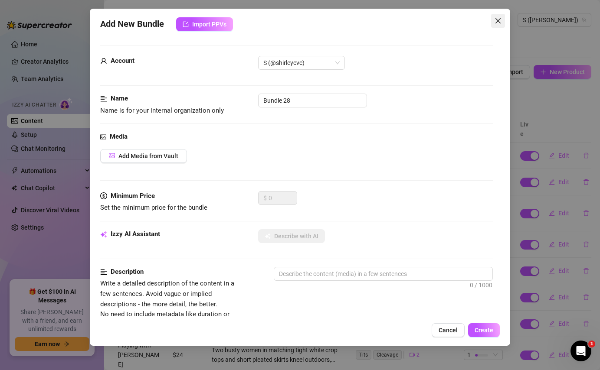
click at [493, 19] on span "Close" at bounding box center [498, 20] width 14 height 7
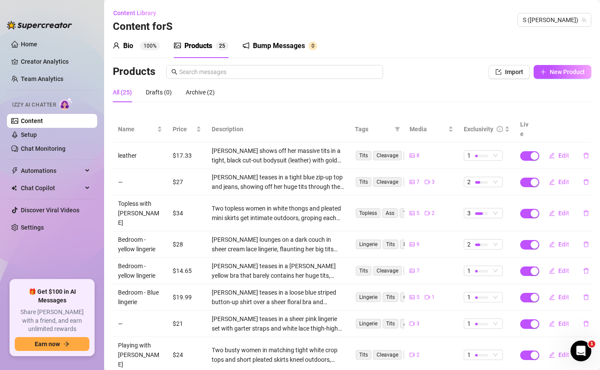
click at [148, 47] on sup "100%" at bounding box center [150, 46] width 20 height 9
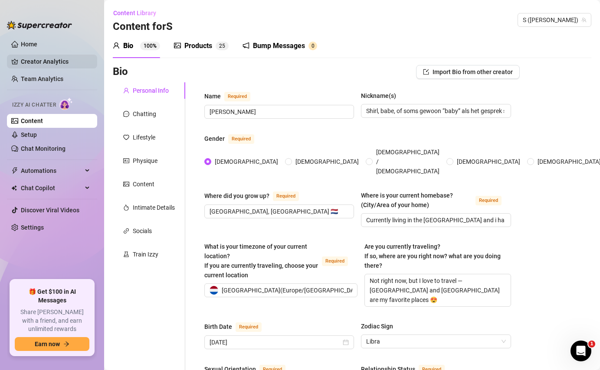
click at [46, 60] on link "Creator Analytics" at bounding box center [55, 62] width 69 height 14
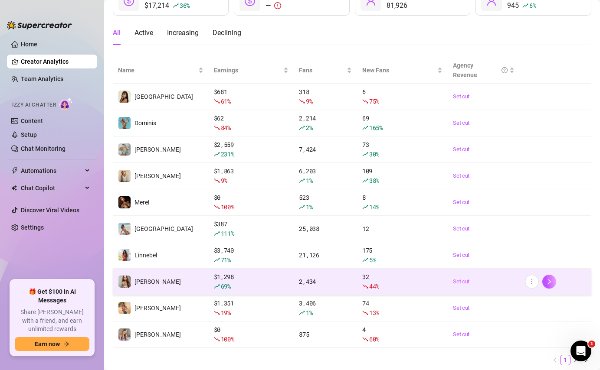
scroll to position [95, 0]
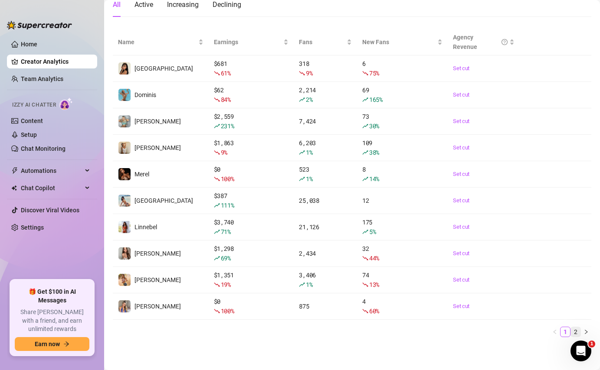
click at [576, 332] on link "2" at bounding box center [576, 332] width 10 height 10
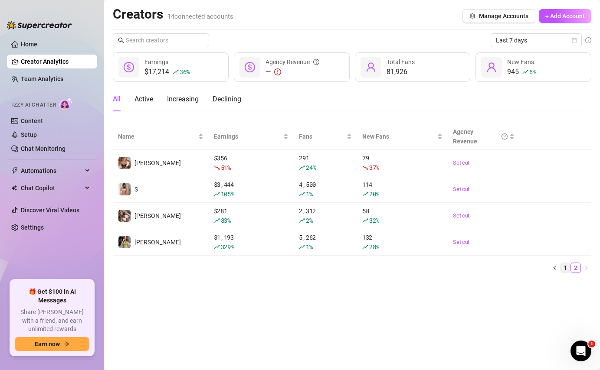
click at [568, 266] on link "1" at bounding box center [565, 268] width 10 height 10
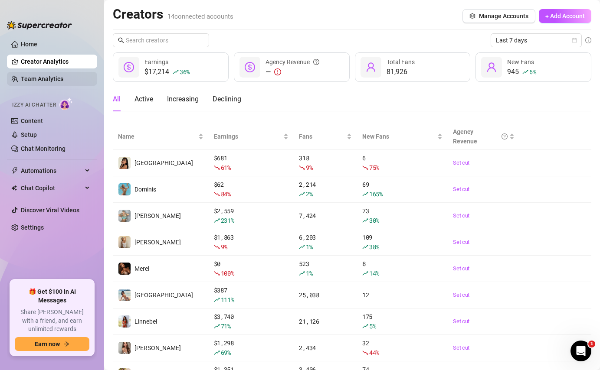
click at [63, 80] on link "Team Analytics" at bounding box center [42, 78] width 42 height 7
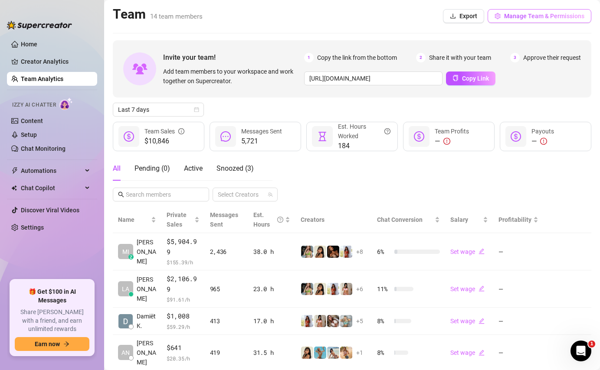
click at [527, 16] on span "Manage Team & Permissions" at bounding box center [544, 16] width 80 height 7
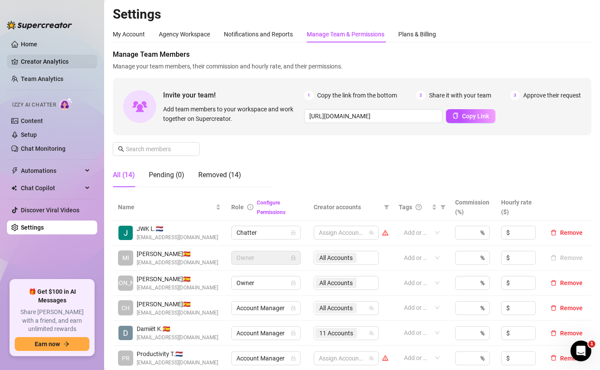
click at [64, 60] on link "Creator Analytics" at bounding box center [55, 62] width 69 height 14
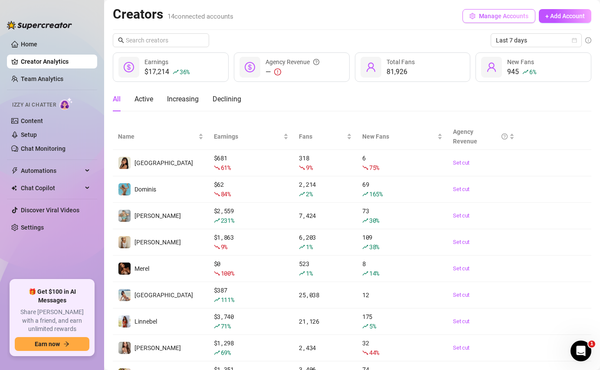
click at [480, 11] on button "Manage Accounts" at bounding box center [498, 16] width 73 height 14
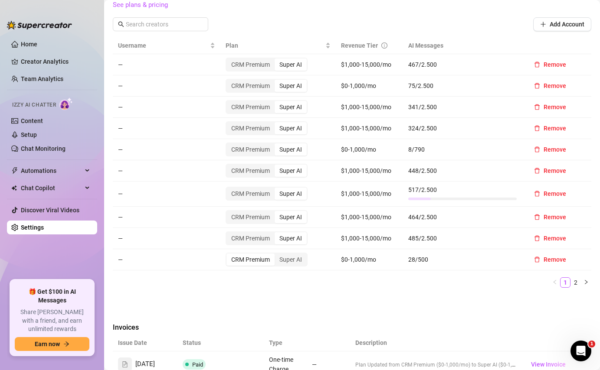
scroll to position [307, 0]
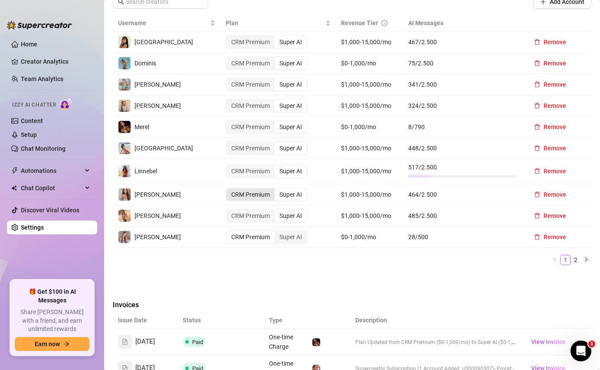
click at [258, 198] on div "CRM Premium" at bounding box center [250, 195] width 48 height 12
click at [229, 190] on input "CRM Premium" at bounding box center [229, 190] width 0 height 0
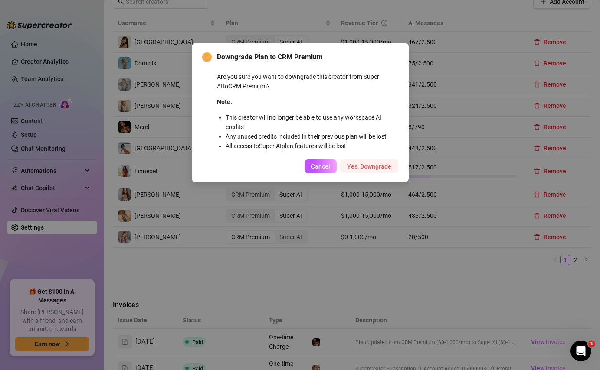
click at [361, 168] on span "Yes, Downgrade" at bounding box center [369, 166] width 44 height 7
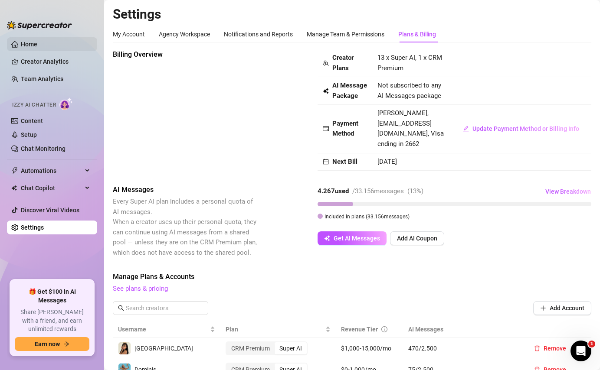
click at [33, 41] on link "Home" at bounding box center [29, 44] width 16 height 7
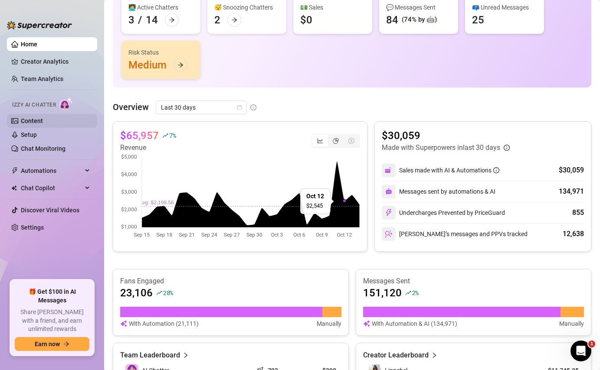
click at [43, 118] on link "Content" at bounding box center [32, 121] width 22 height 7
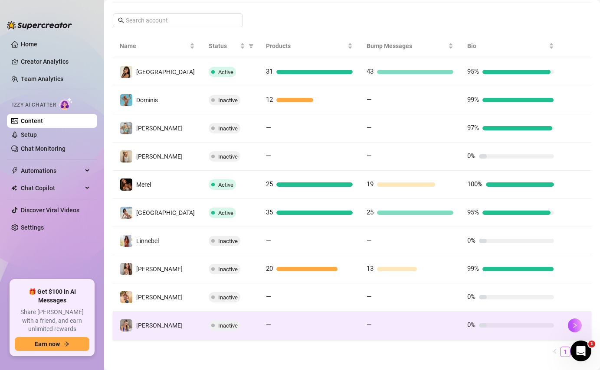
scroll to position [167, 0]
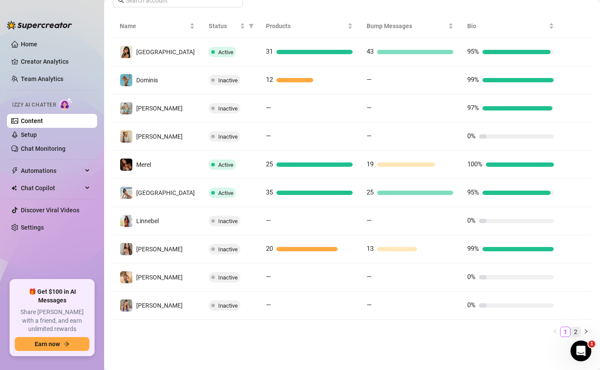
click at [574, 331] on link "2" at bounding box center [576, 332] width 10 height 10
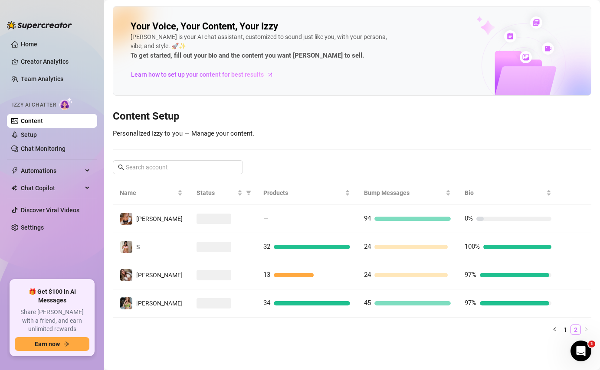
scroll to position [0, 0]
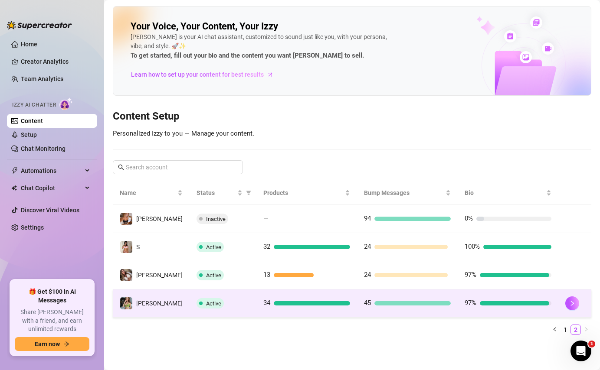
click at [221, 296] on td "Active" at bounding box center [222, 304] width 67 height 28
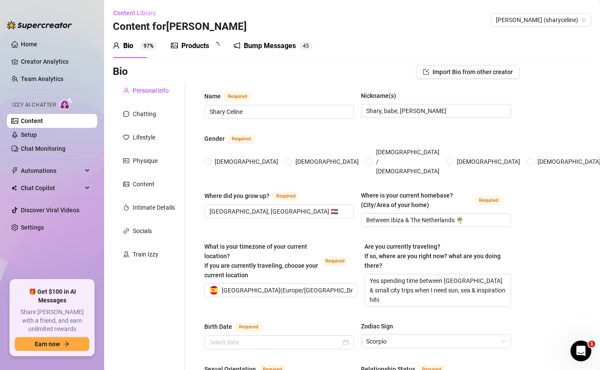
radio input "true"
type input "[DATE]"
click at [37, 131] on link "Setup" at bounding box center [29, 134] width 16 height 7
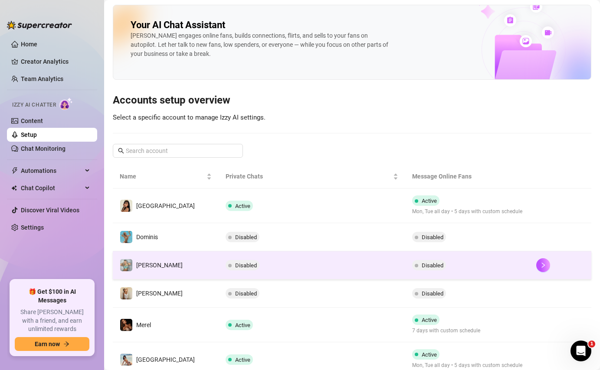
scroll to position [171, 0]
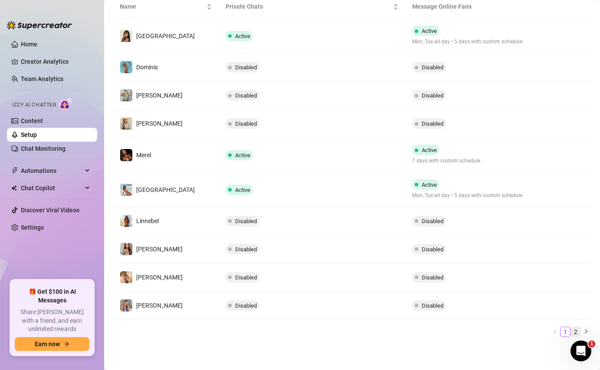
click at [574, 332] on link "2" at bounding box center [576, 332] width 10 height 10
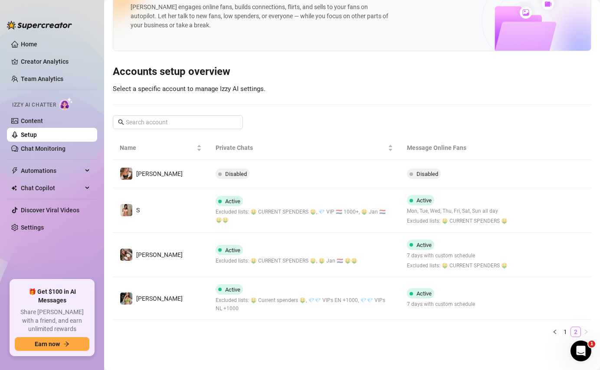
scroll to position [22, 0]
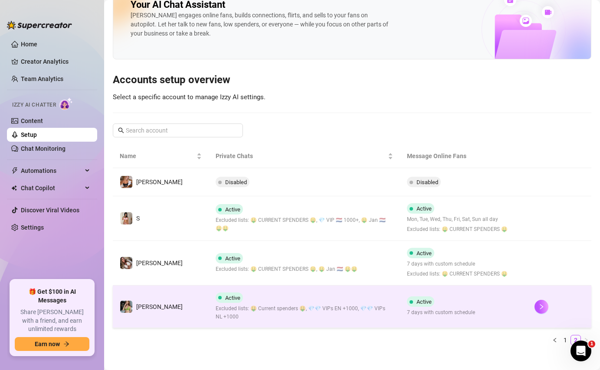
click at [234, 287] on td "Active Excluded lists: 🤑 Current spenders 🤑, 💎💎 VIPs EN +1000, 💎💎 VIPs NL +1000" at bounding box center [304, 307] width 191 height 43
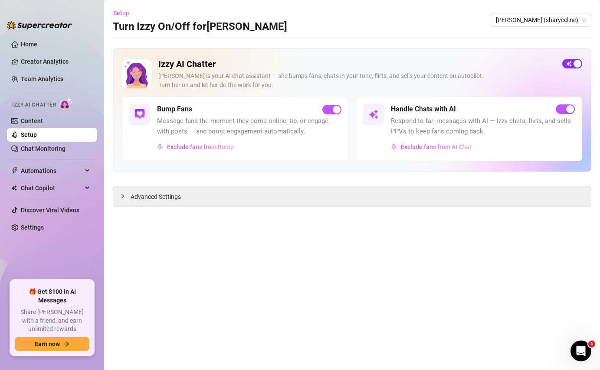
click at [571, 63] on button "button" at bounding box center [572, 64] width 20 height 10
click at [567, 62] on div "button" at bounding box center [567, 64] width 8 height 8
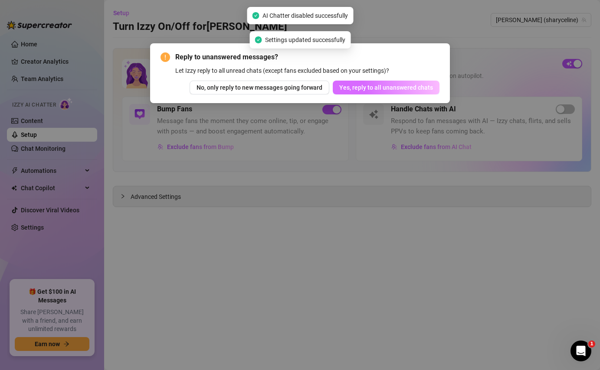
click at [413, 85] on span "Yes, reply to all unanswered chats" at bounding box center [386, 87] width 94 height 7
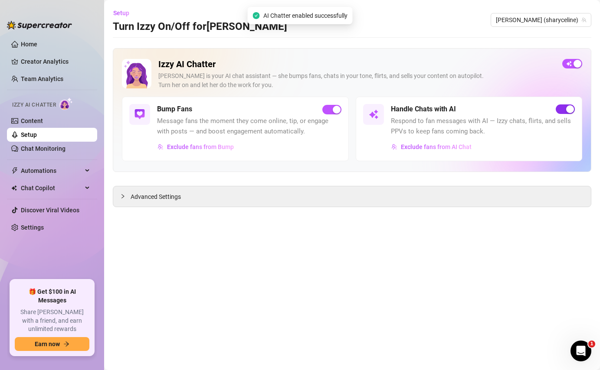
click at [571, 109] on div "button" at bounding box center [570, 109] width 8 height 8
